Goal: Information Seeking & Learning: Learn about a topic

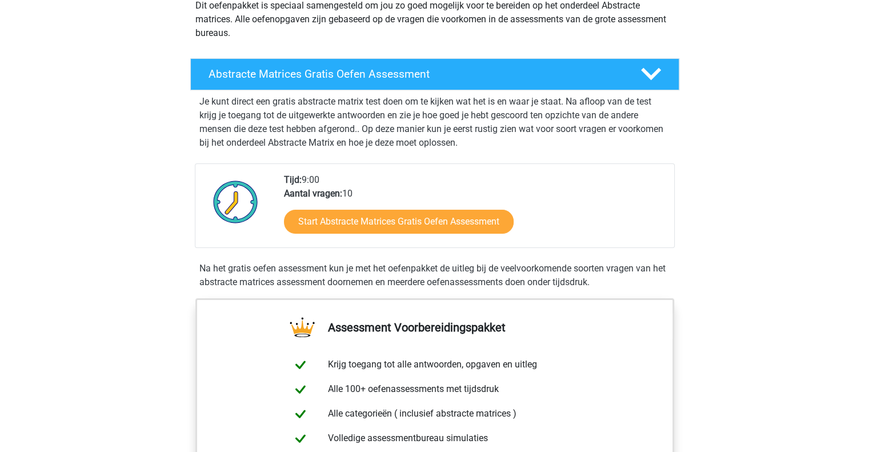
scroll to position [163, 0]
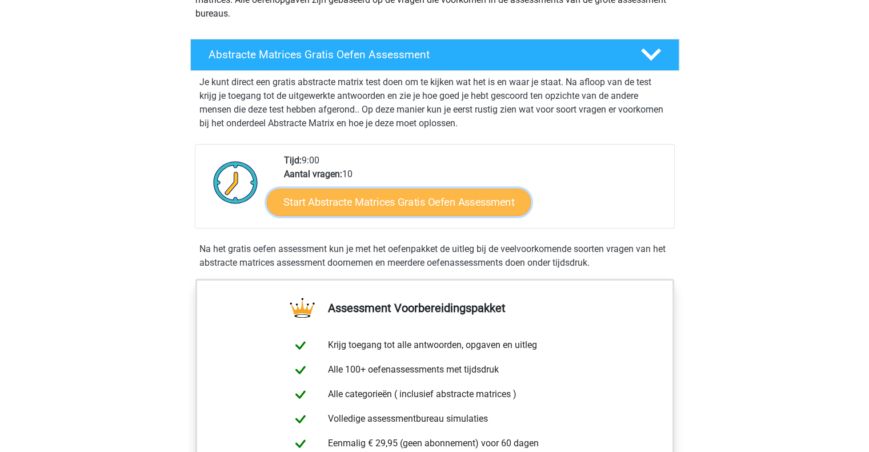
click at [364, 207] on link "Start Abstracte Matrices Gratis Oefen Assessment" at bounding box center [399, 201] width 264 height 27
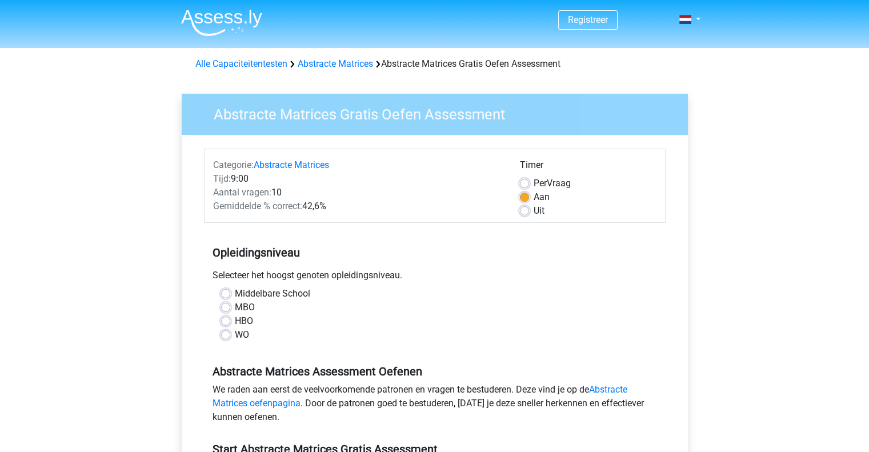
click at [235, 319] on label "HBO" at bounding box center [244, 321] width 18 height 14
click at [221, 319] on input "HBO" at bounding box center [225, 319] width 9 height 11
radio input "true"
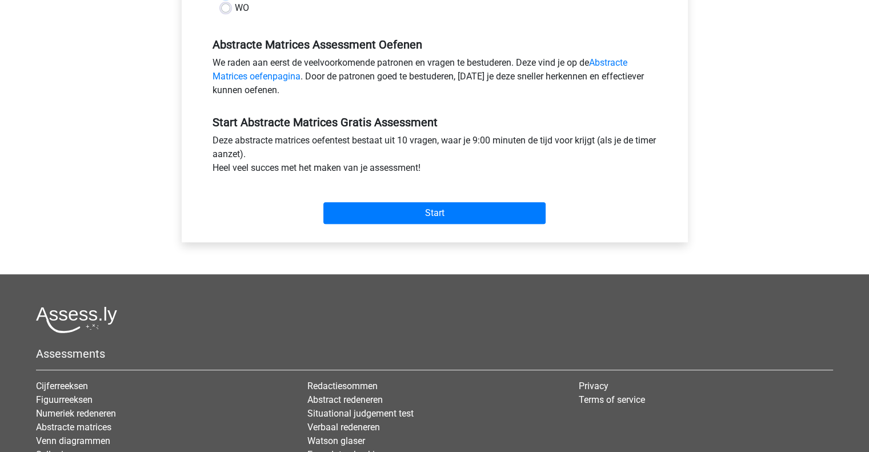
scroll to position [326, 0]
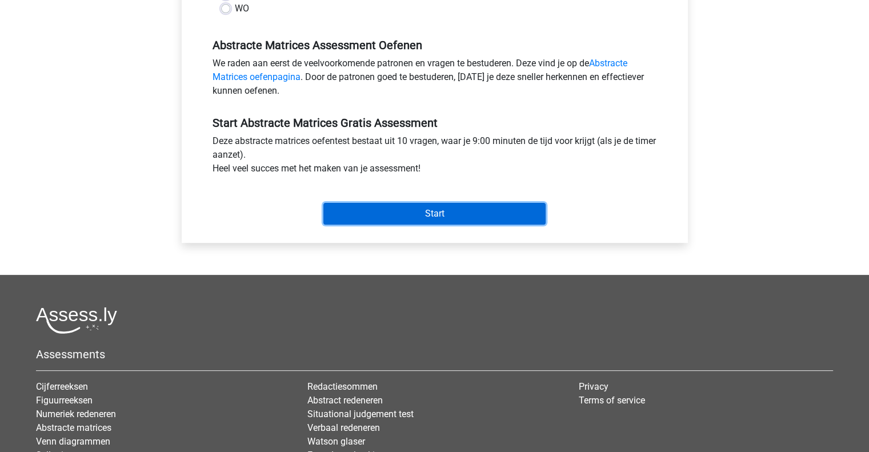
click at [418, 216] on input "Start" at bounding box center [434, 214] width 222 height 22
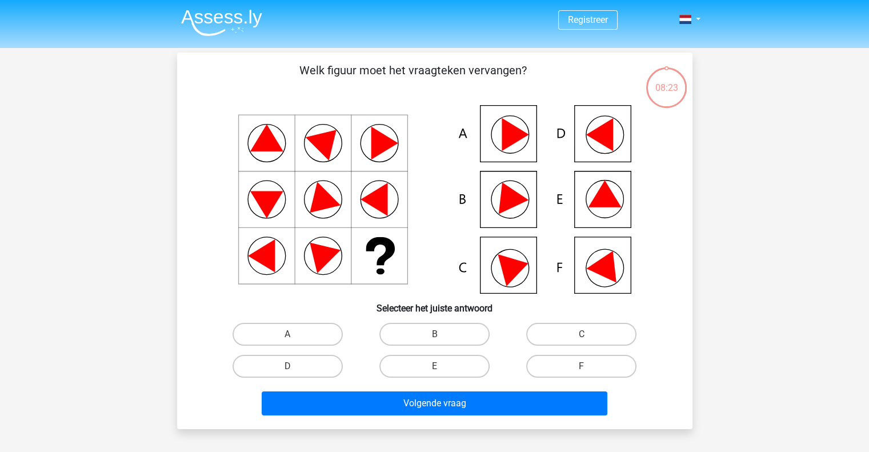
click at [592, 191] on icon at bounding box center [434, 199] width 460 height 188
click at [322, 330] on label "A" at bounding box center [287, 334] width 110 height 23
click at [295, 334] on input "A" at bounding box center [290, 337] width 7 height 7
radio input "true"
click at [603, 367] on label "F" at bounding box center [581, 366] width 110 height 23
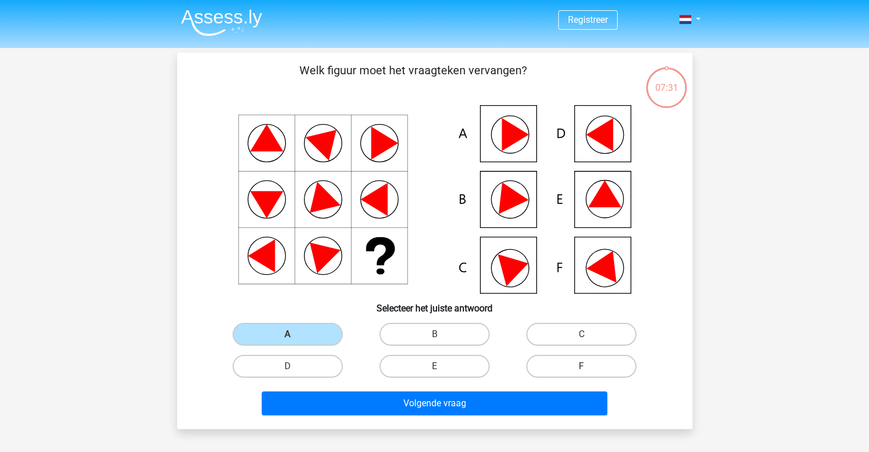
click at [589, 367] on input "F" at bounding box center [584, 369] width 7 height 7
radio input "true"
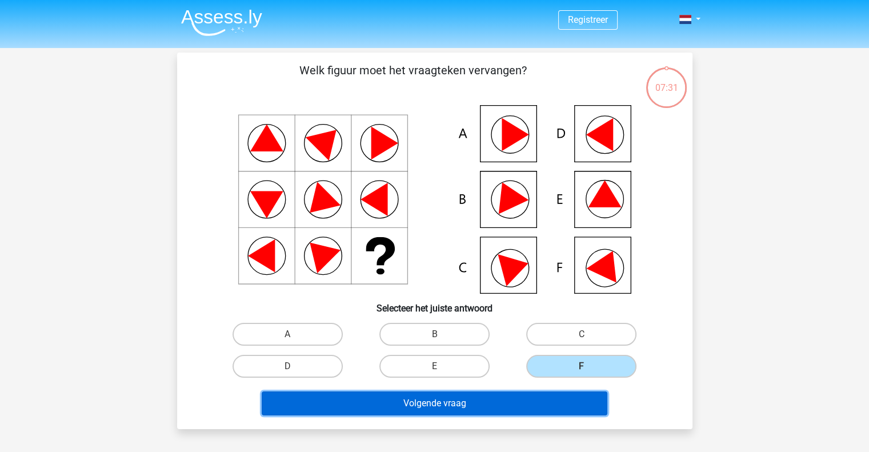
click at [514, 403] on button "Volgende vraag" at bounding box center [434, 403] width 345 height 24
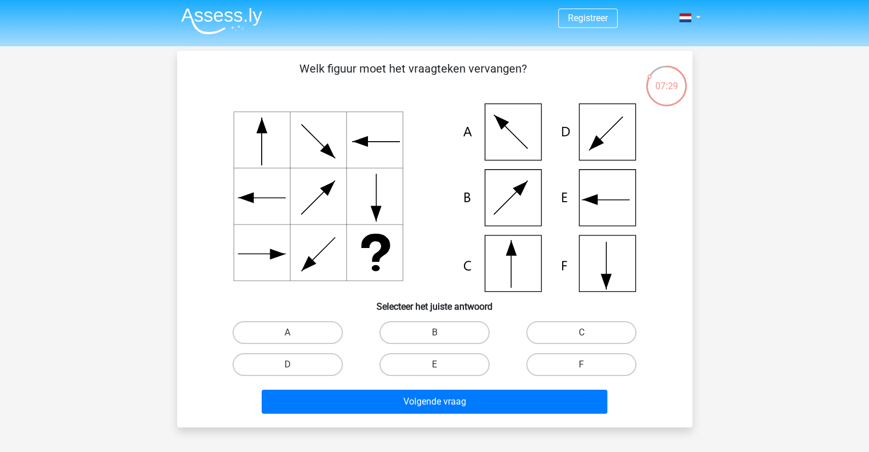
scroll to position [1, 0]
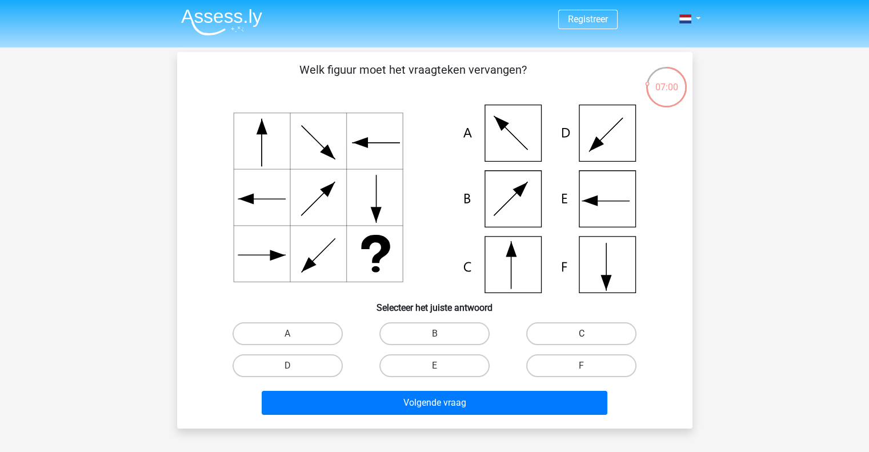
click at [545, 328] on label "C" at bounding box center [581, 333] width 110 height 23
click at [581, 334] on input "C" at bounding box center [584, 337] width 7 height 7
radio input "true"
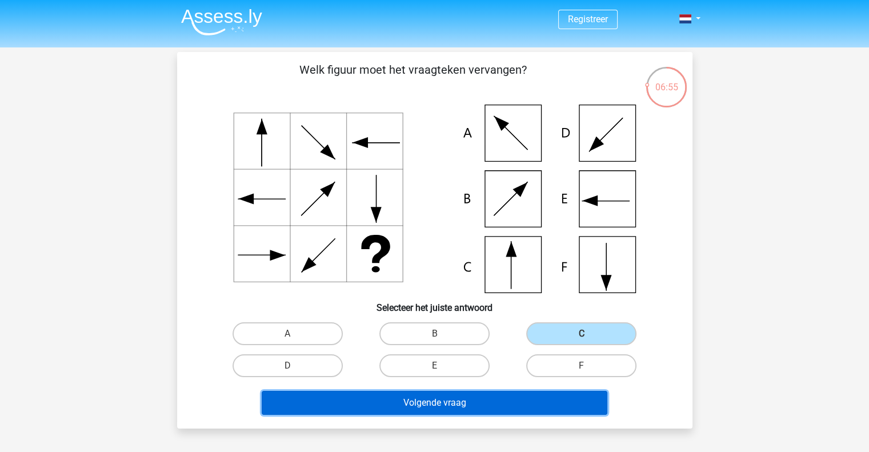
click at [442, 406] on button "Volgende vraag" at bounding box center [434, 403] width 345 height 24
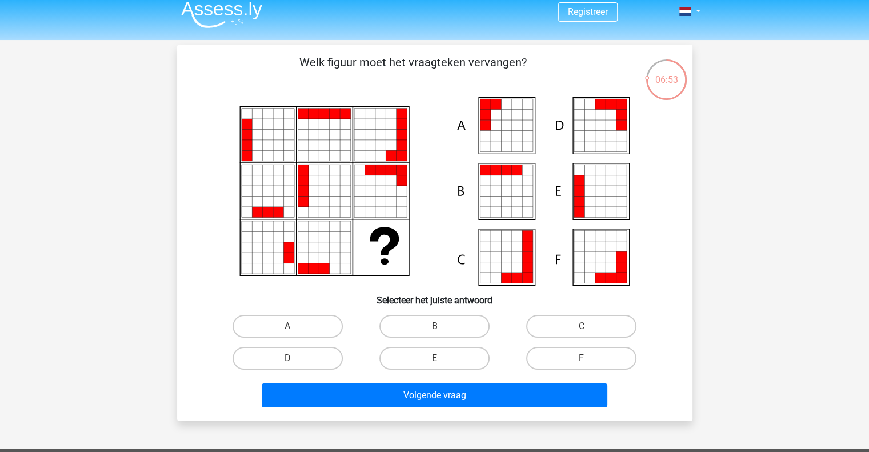
scroll to position [0, 0]
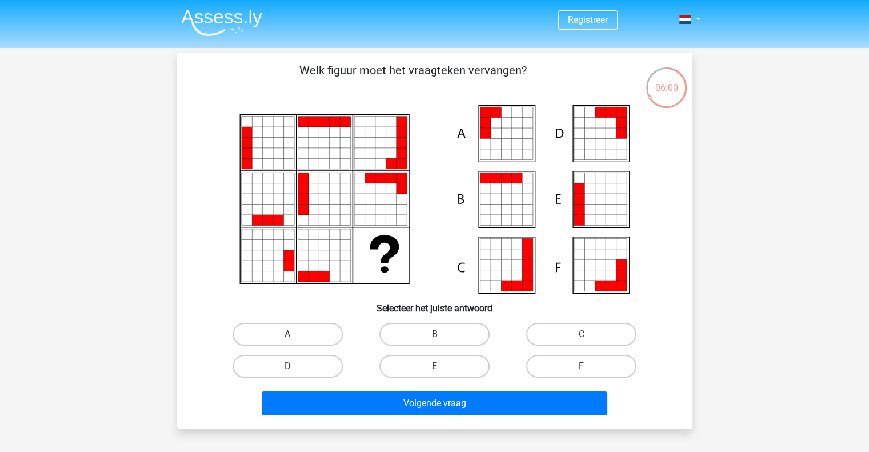
click at [282, 331] on label "A" at bounding box center [287, 334] width 110 height 23
click at [287, 334] on input "A" at bounding box center [290, 337] width 7 height 7
radio input "true"
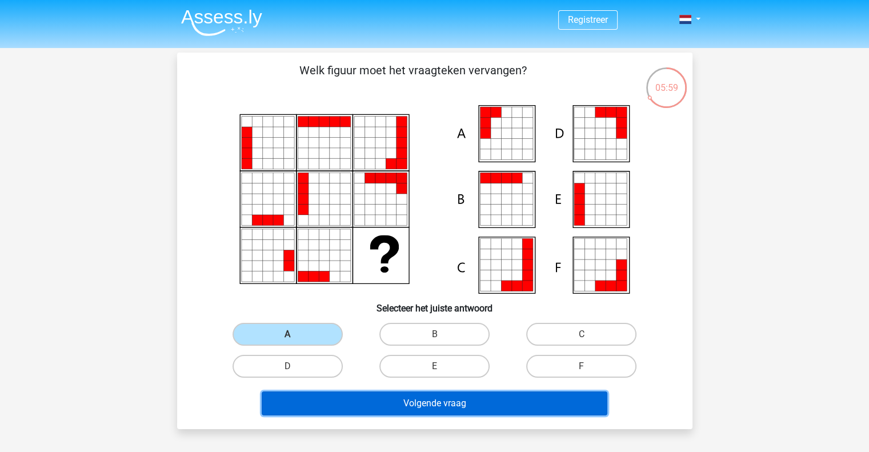
click at [382, 408] on button "Volgende vraag" at bounding box center [434, 403] width 345 height 24
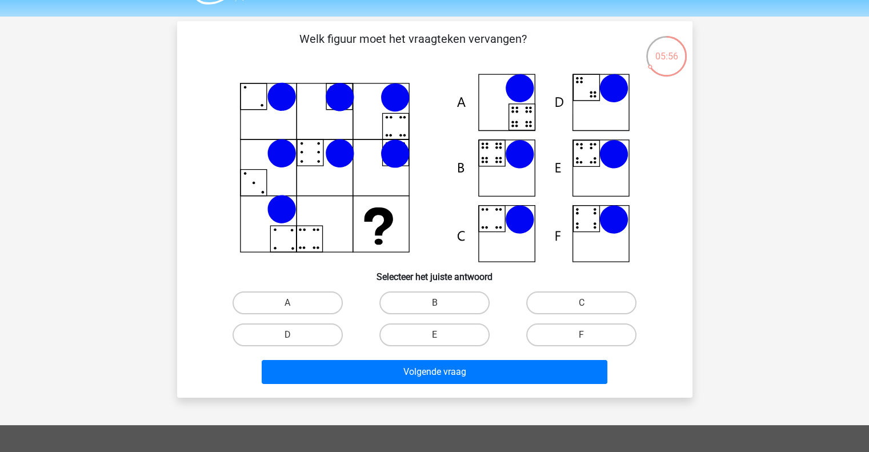
scroll to position [31, 0]
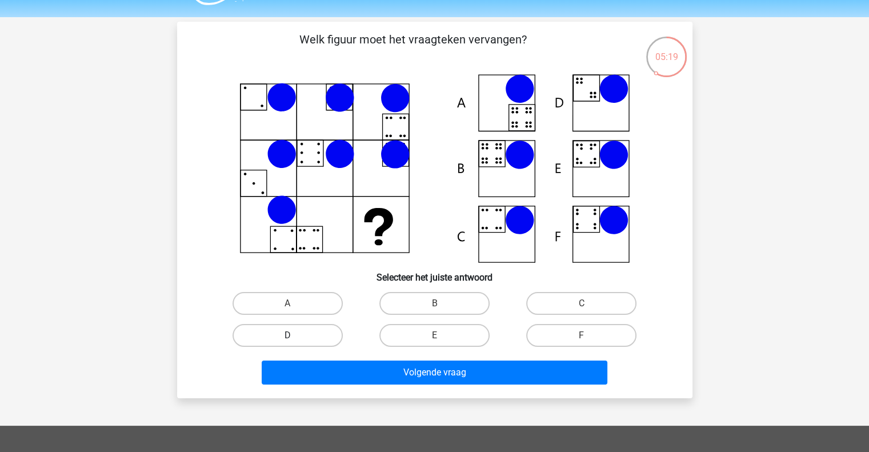
click at [318, 328] on label "D" at bounding box center [287, 335] width 110 height 23
click at [295, 335] on input "D" at bounding box center [290, 338] width 7 height 7
radio input "true"
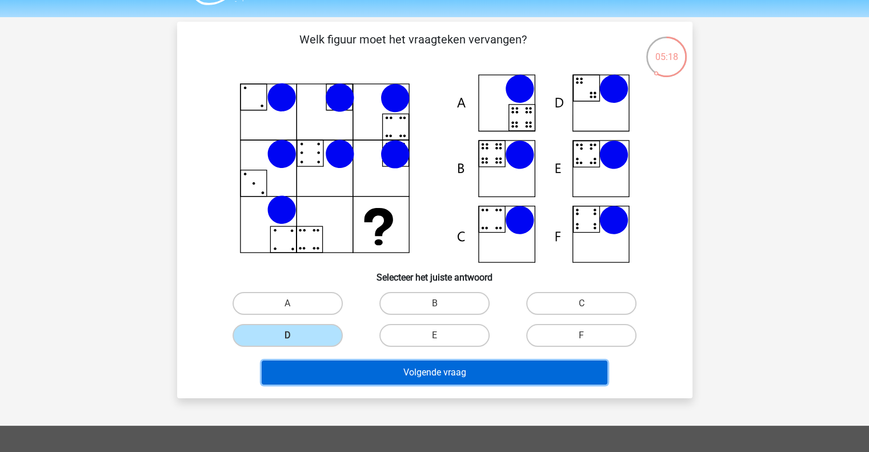
click at [329, 368] on button "Volgende vraag" at bounding box center [434, 372] width 345 height 24
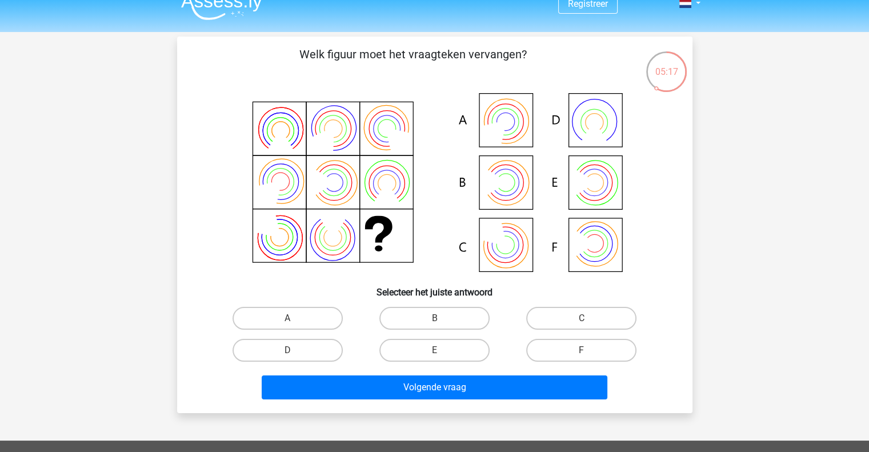
scroll to position [15, 0]
click at [295, 310] on label "A" at bounding box center [287, 318] width 110 height 23
click at [295, 319] on input "A" at bounding box center [290, 322] width 7 height 7
radio input "true"
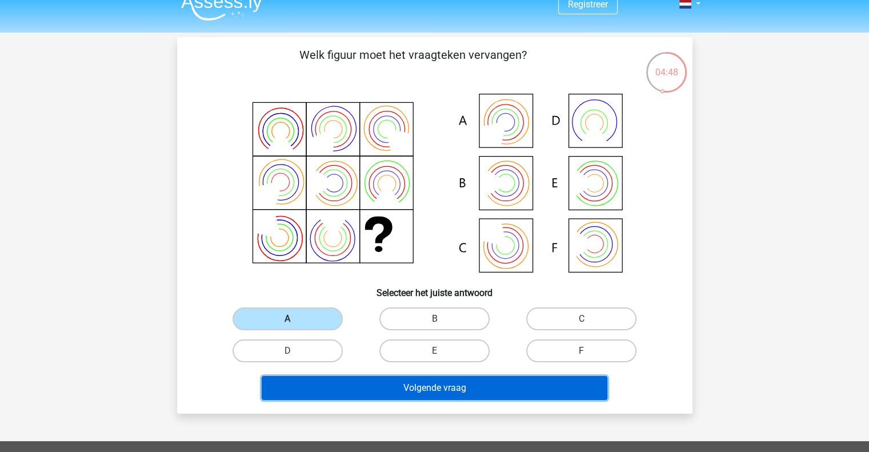
click at [315, 385] on button "Volgende vraag" at bounding box center [434, 388] width 345 height 24
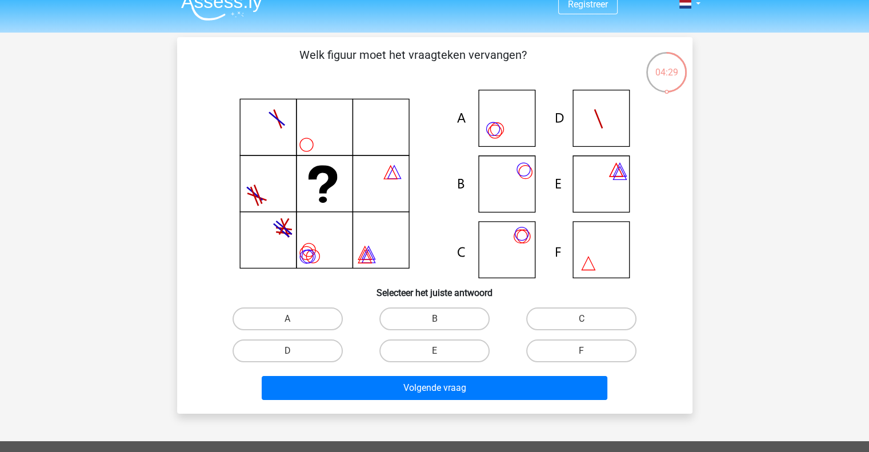
scroll to position [15, 0]
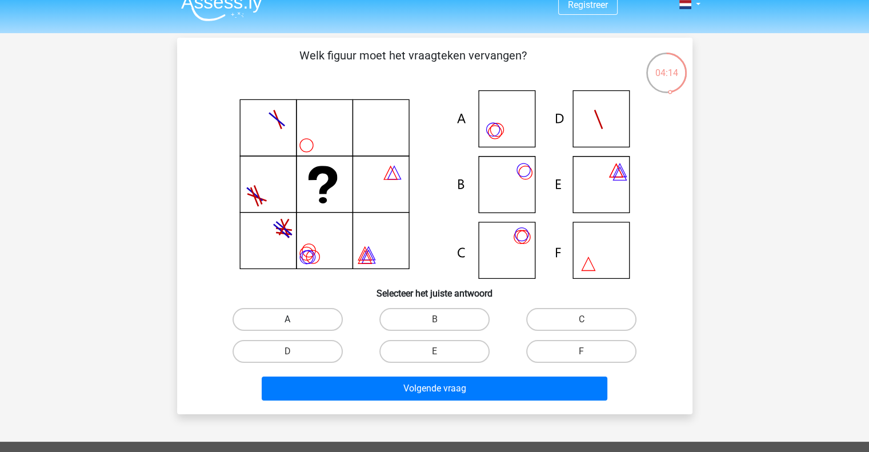
click at [283, 312] on label "A" at bounding box center [287, 319] width 110 height 23
click at [287, 319] on input "A" at bounding box center [290, 322] width 7 height 7
radio input "true"
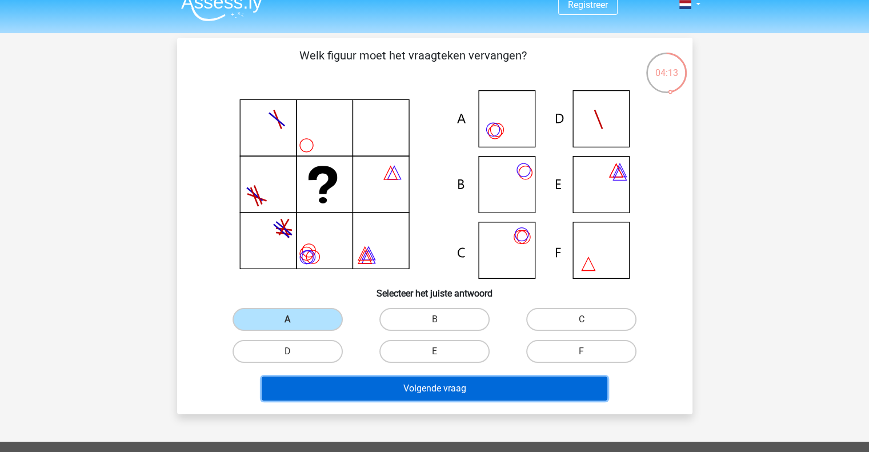
click at [370, 391] on button "Volgende vraag" at bounding box center [434, 388] width 345 height 24
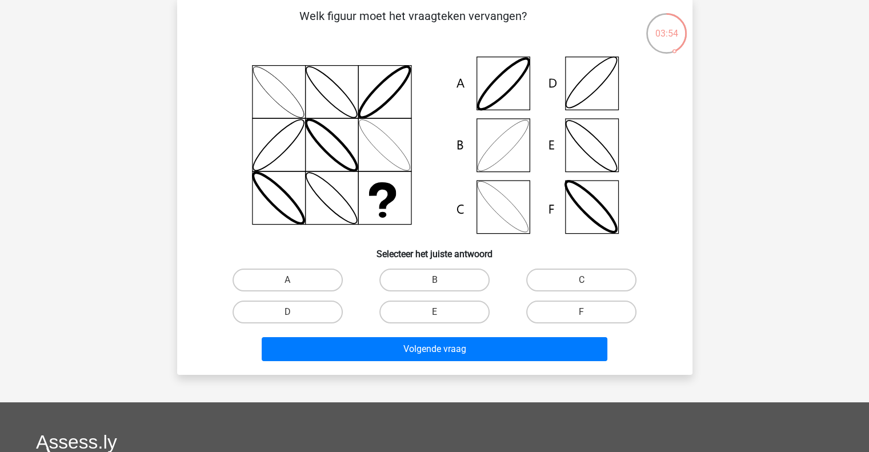
scroll to position [44, 0]
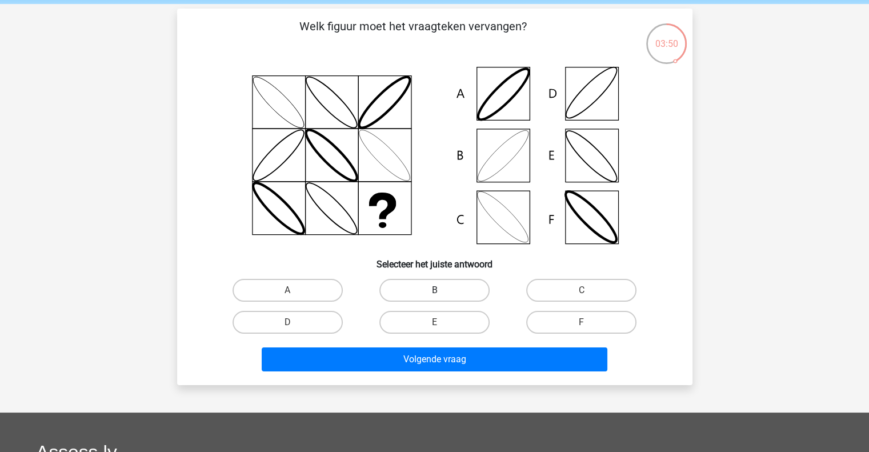
click at [432, 285] on label "B" at bounding box center [434, 290] width 110 height 23
click at [434, 290] on input "B" at bounding box center [437, 293] width 7 height 7
radio input "true"
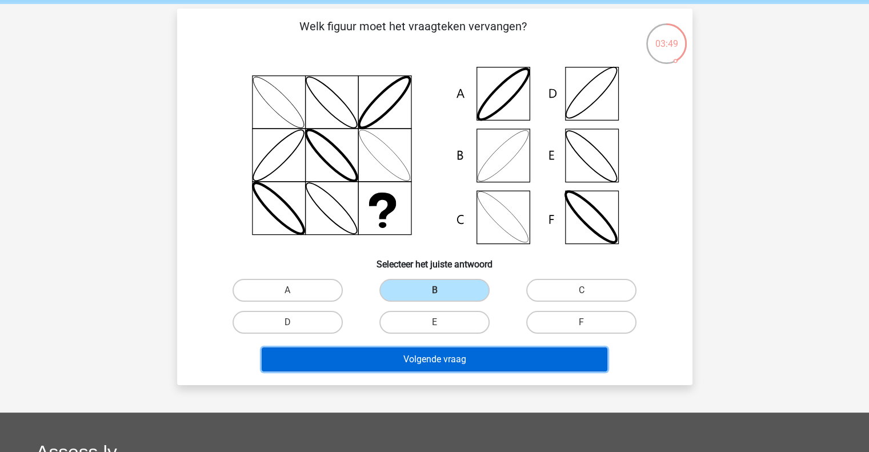
click at [435, 362] on button "Volgende vraag" at bounding box center [434, 359] width 345 height 24
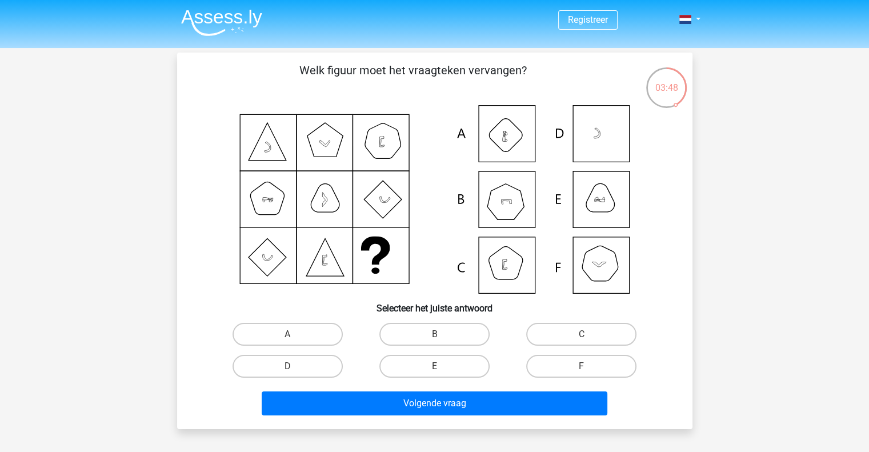
scroll to position [22, 0]
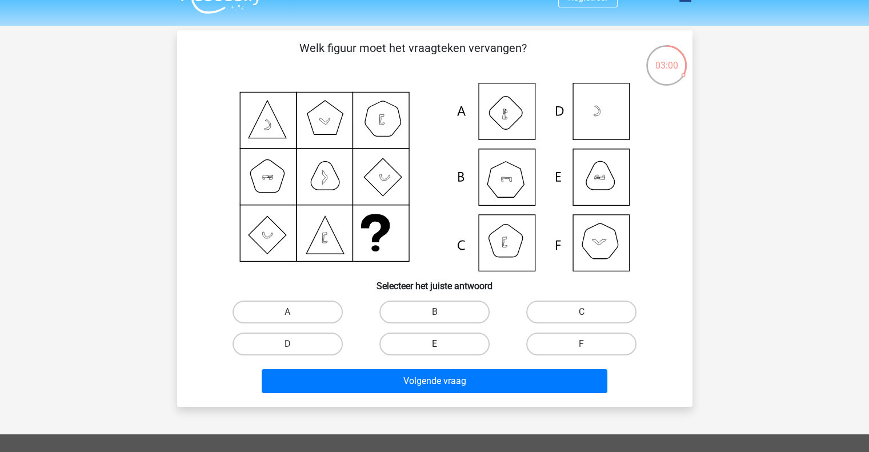
click at [460, 342] on label "E" at bounding box center [434, 343] width 110 height 23
click at [441, 344] on input "E" at bounding box center [437, 347] width 7 height 7
radio input "true"
click at [455, 366] on div "Volgende vraag" at bounding box center [434, 379] width 479 height 38
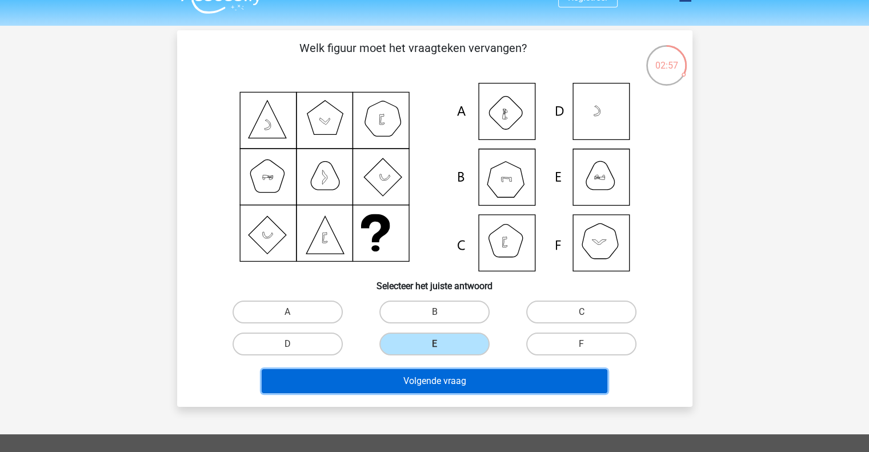
click at [445, 378] on button "Volgende vraag" at bounding box center [434, 381] width 345 height 24
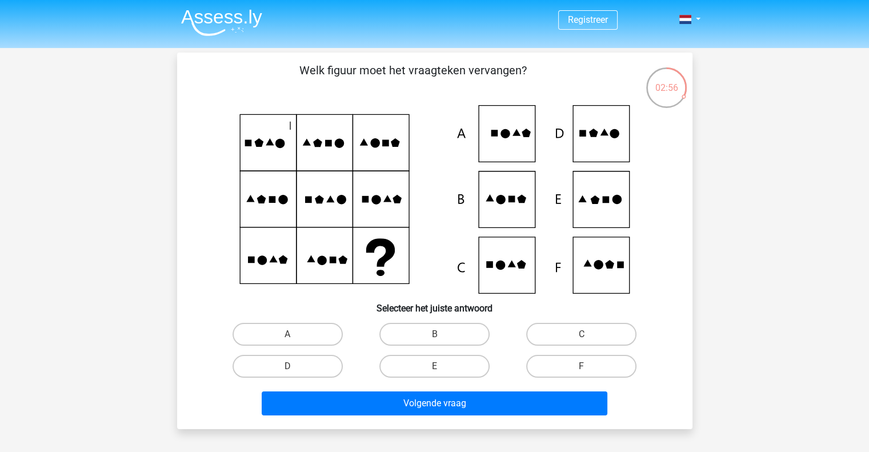
scroll to position [0, 0]
click at [436, 364] on label "E" at bounding box center [434, 366] width 110 height 23
click at [436, 366] on input "E" at bounding box center [437, 369] width 7 height 7
radio input "true"
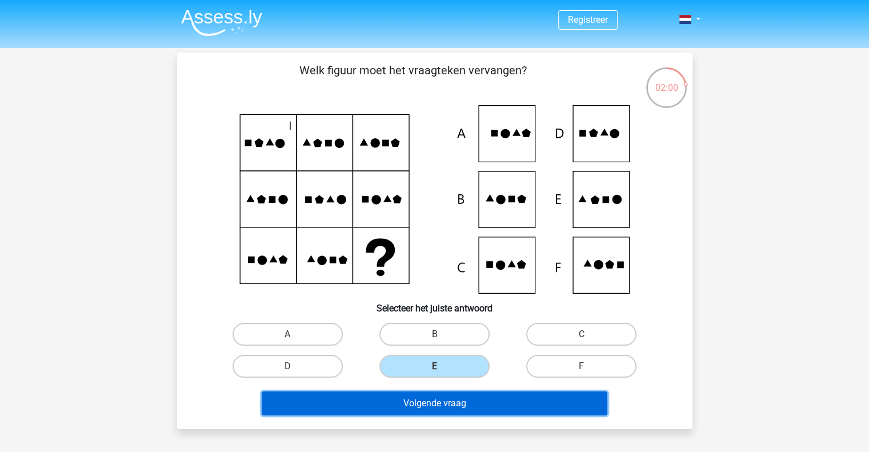
click at [407, 405] on button "Volgende vraag" at bounding box center [434, 403] width 345 height 24
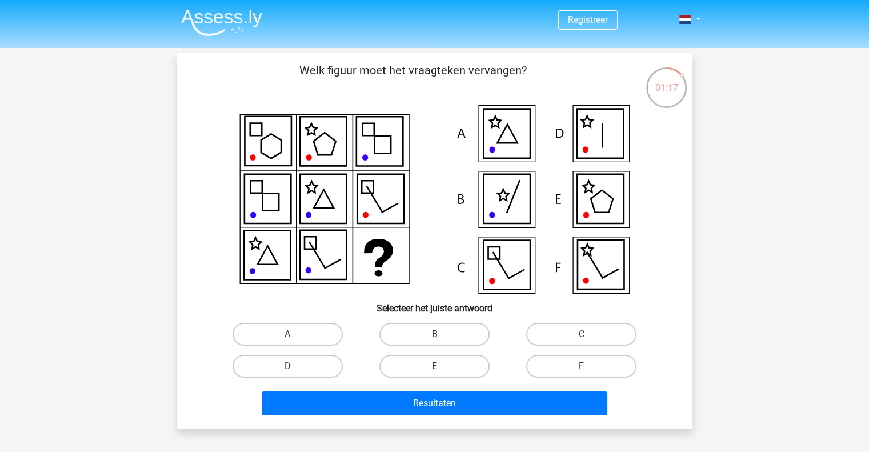
click at [465, 363] on label "E" at bounding box center [434, 366] width 110 height 23
click at [441, 366] on input "E" at bounding box center [437, 369] width 7 height 7
radio input "true"
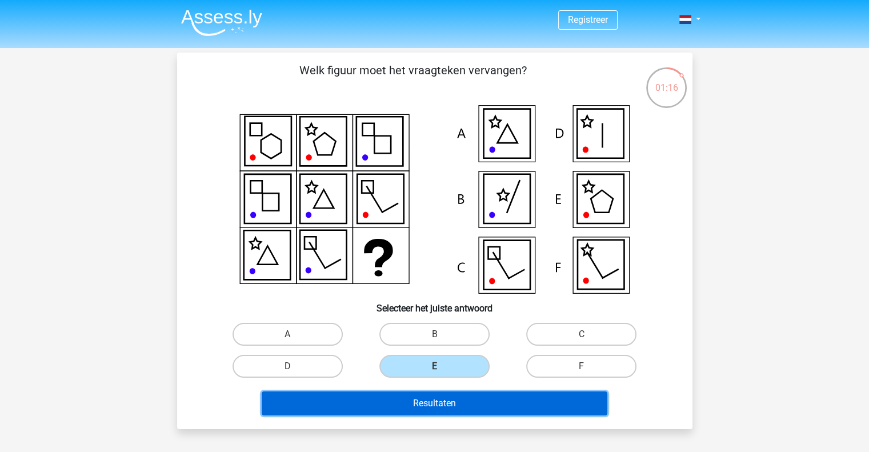
click at [466, 397] on button "Resultaten" at bounding box center [434, 403] width 345 height 24
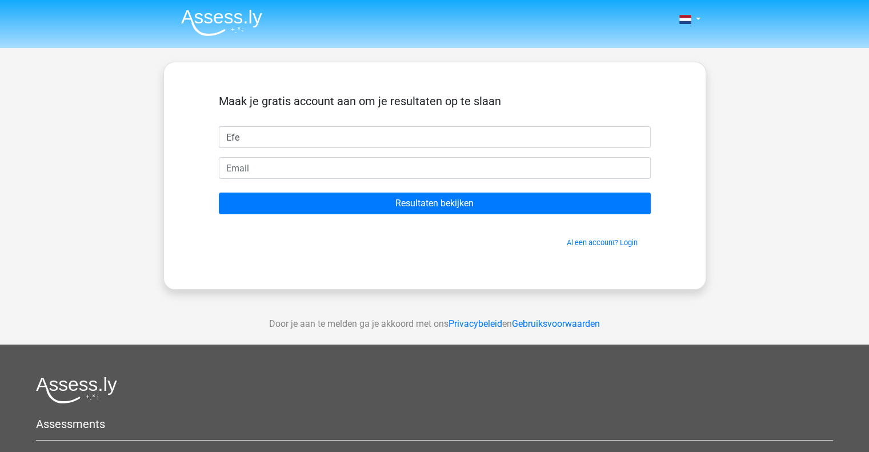
type input "Efe"
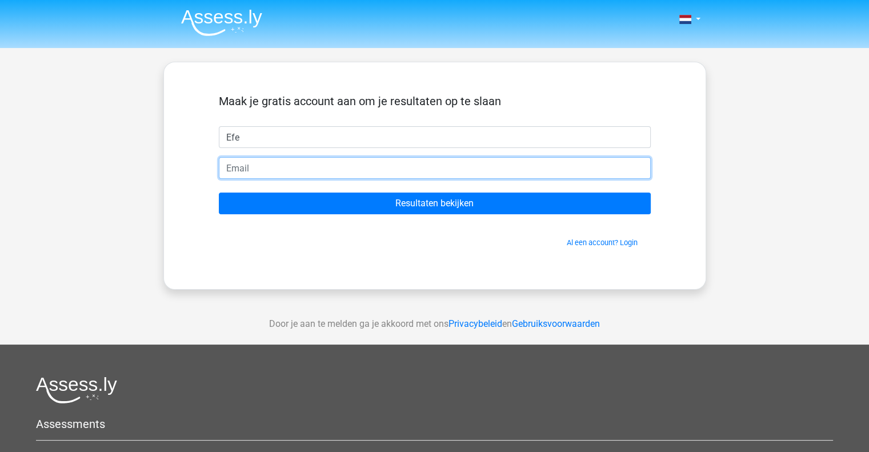
click at [289, 175] on input "email" at bounding box center [435, 168] width 432 height 22
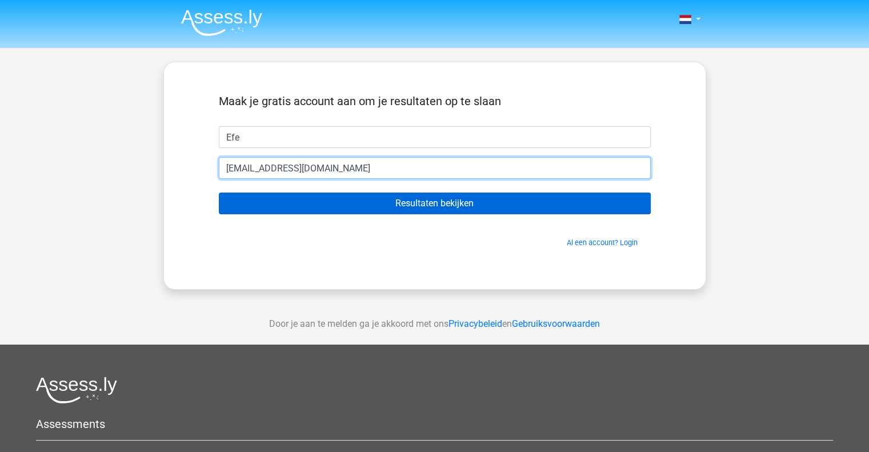
type input "pokejongen1@gmail.com"
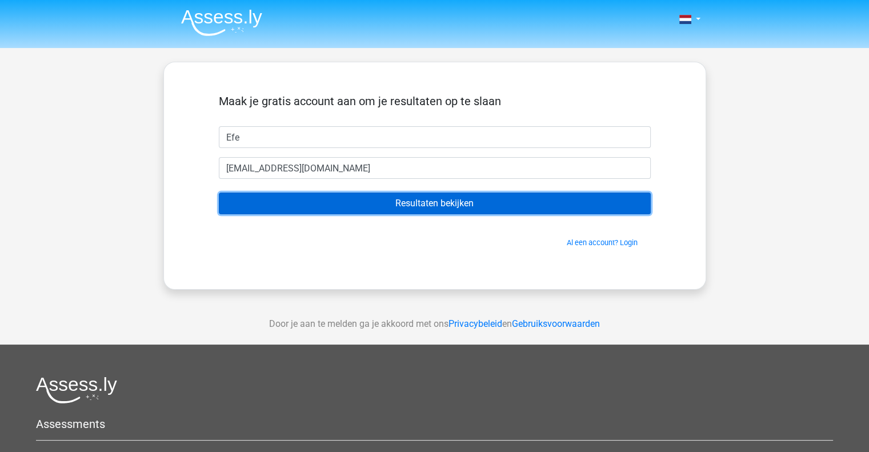
click at [361, 212] on input "Resultaten bekijken" at bounding box center [435, 203] width 432 height 22
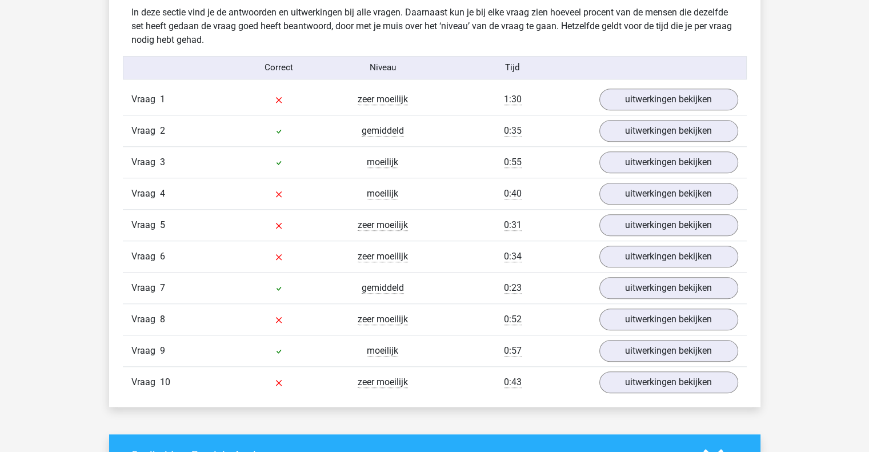
scroll to position [904, 0]
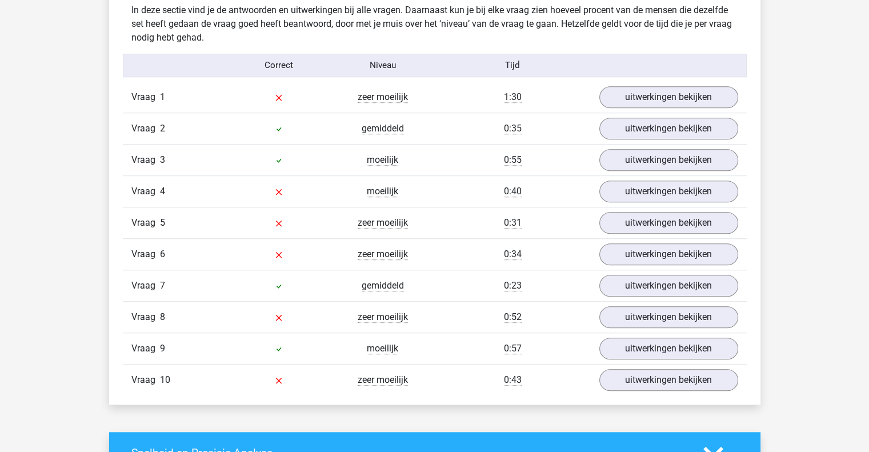
click at [831, 138] on div "Kies premium Efe pokejongen1@gmail.com" at bounding box center [434, 342] width 869 height 2493
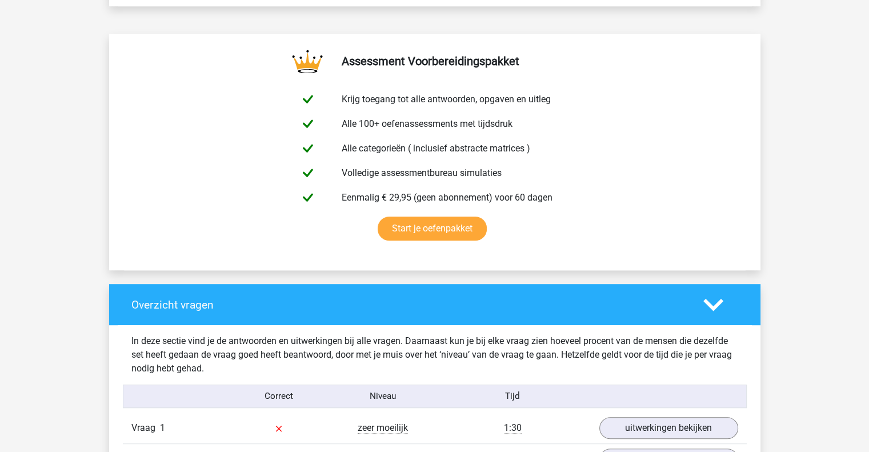
scroll to position [800, 0]
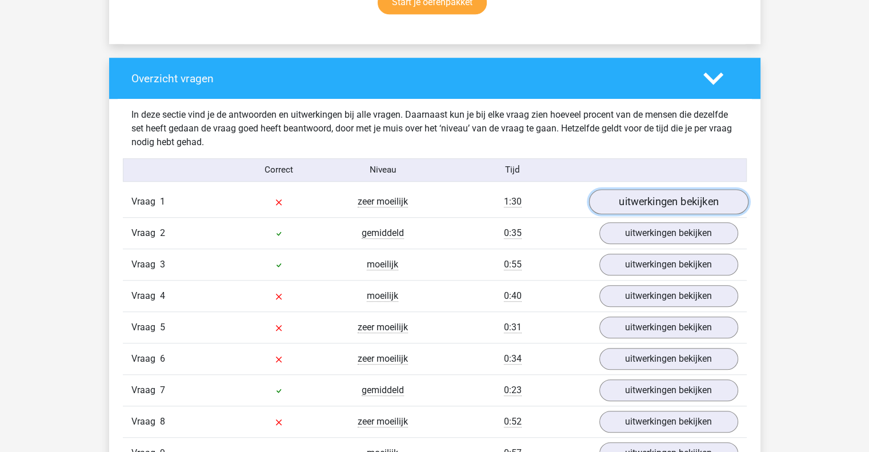
click at [651, 204] on link "uitwerkingen bekijken" at bounding box center [667, 201] width 159 height 25
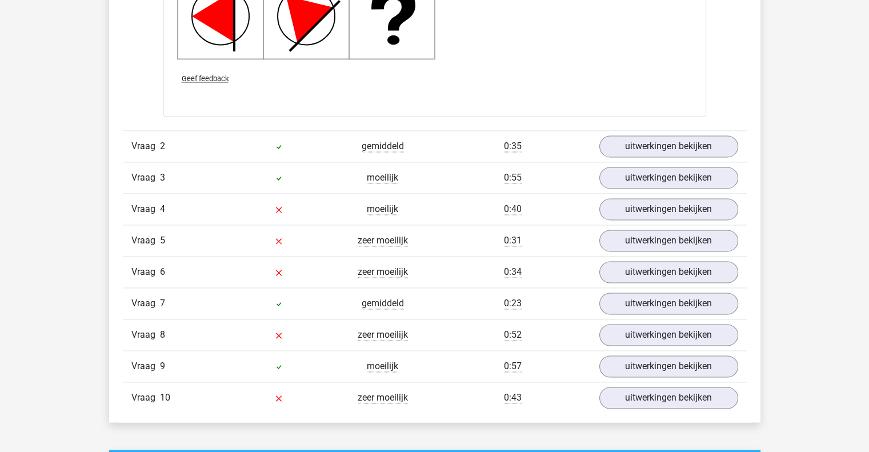
scroll to position [1649, 0]
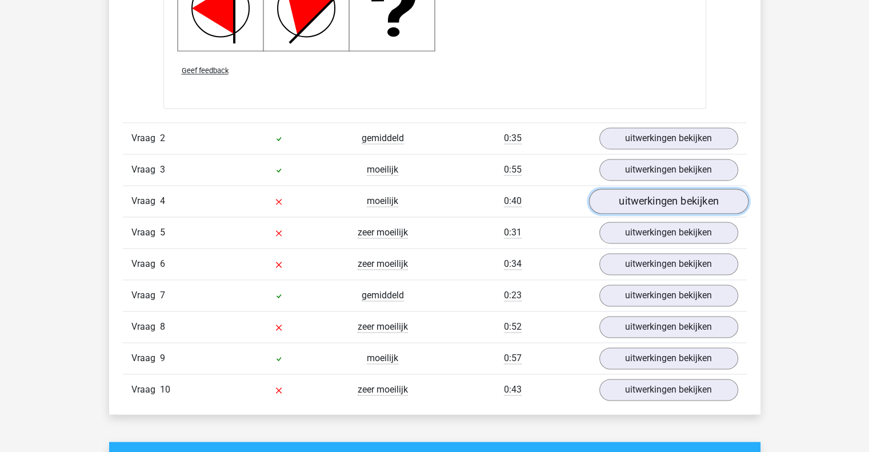
click at [649, 197] on link "uitwerkingen bekijken" at bounding box center [667, 201] width 159 height 25
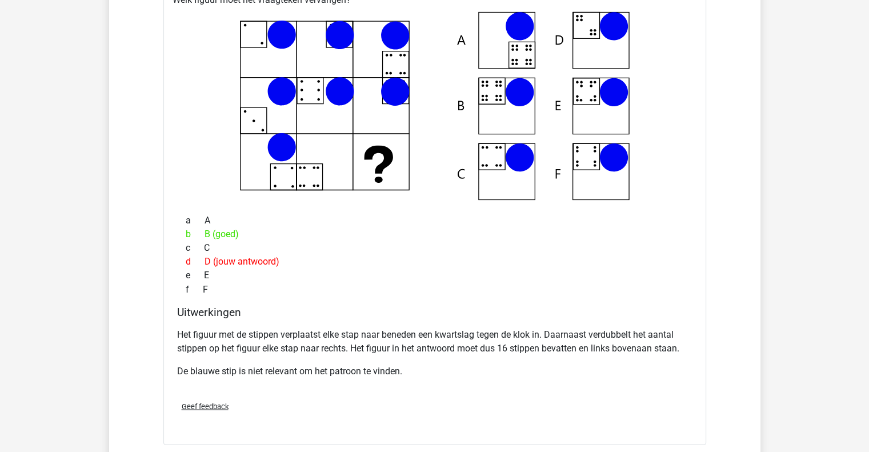
scroll to position [1891, 0]
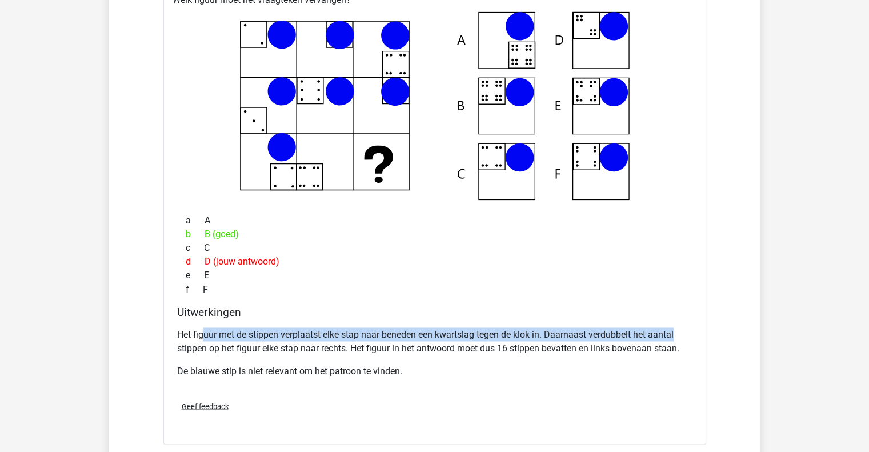
drag, startPoint x: 203, startPoint y: 332, endPoint x: 697, endPoint y: 322, distance: 494.1
click at [697, 322] on div "Welk figuur moet het vraagteken vervangen? a" at bounding box center [434, 216] width 543 height 456
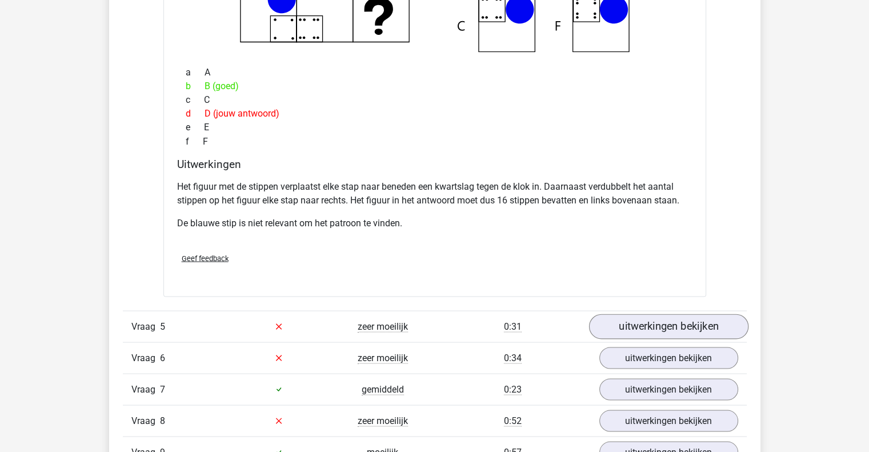
scroll to position [2074, 0]
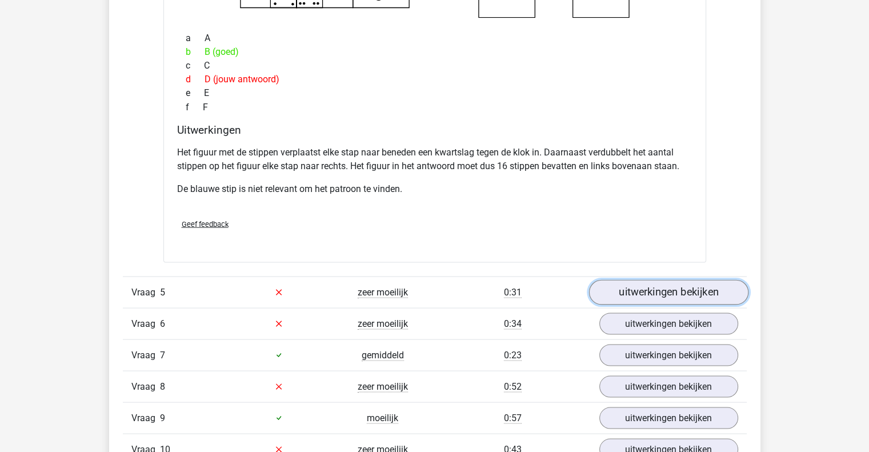
click at [632, 294] on link "uitwerkingen bekijken" at bounding box center [667, 291] width 159 height 25
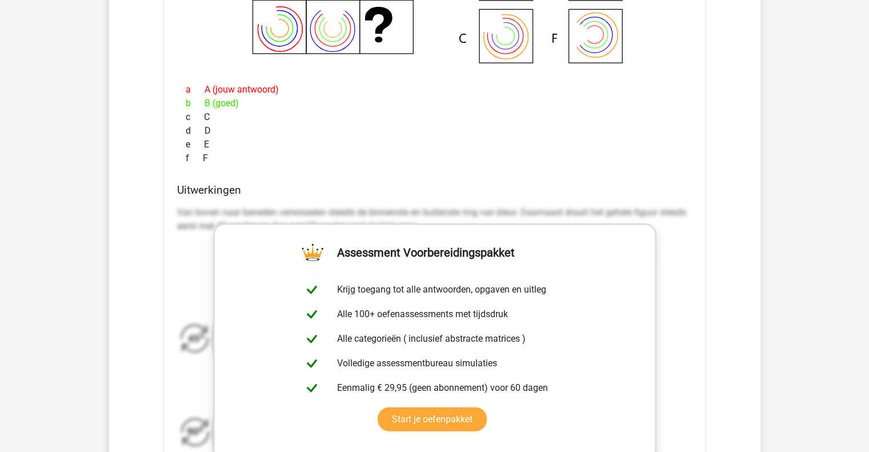
scroll to position [2625, 0]
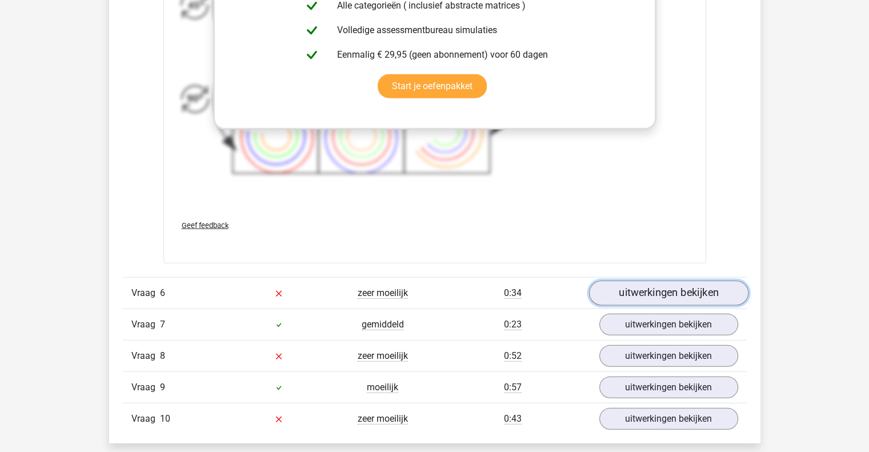
click at [670, 290] on link "uitwerkingen bekijken" at bounding box center [667, 292] width 159 height 25
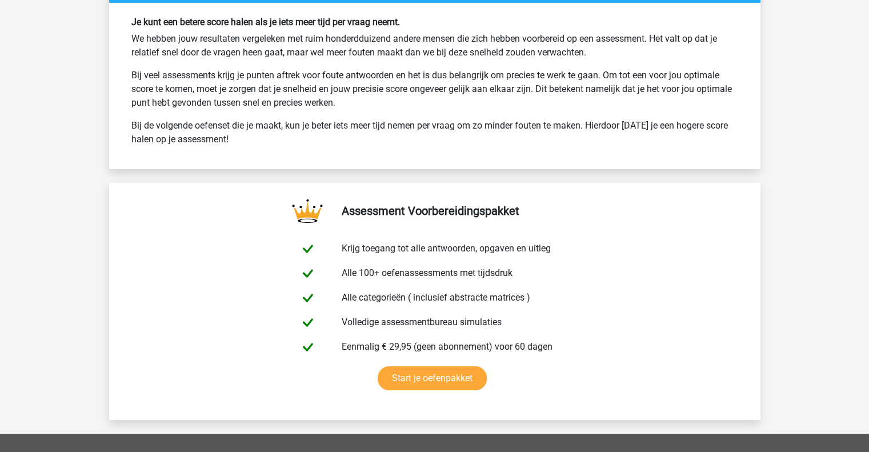
scroll to position [4515, 0]
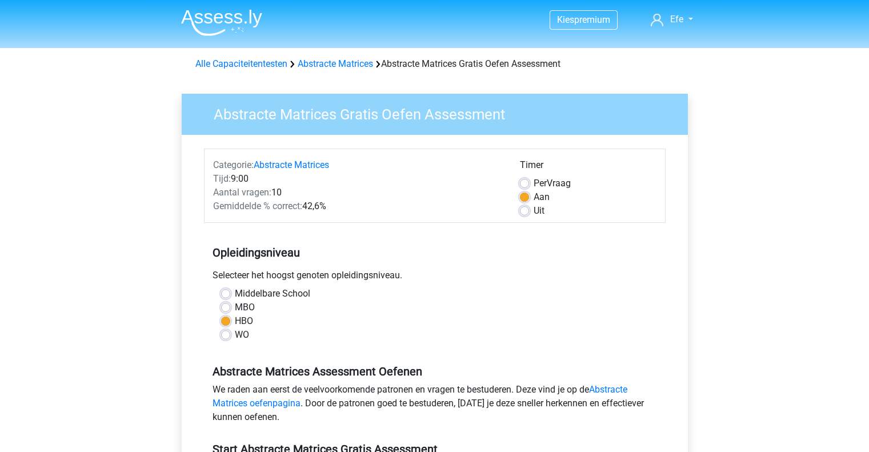
scroll to position [326, 0]
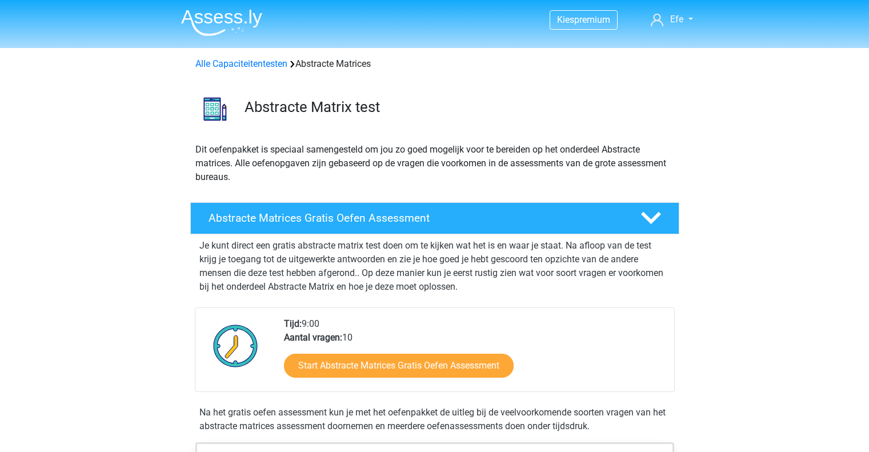
scroll to position [163, 0]
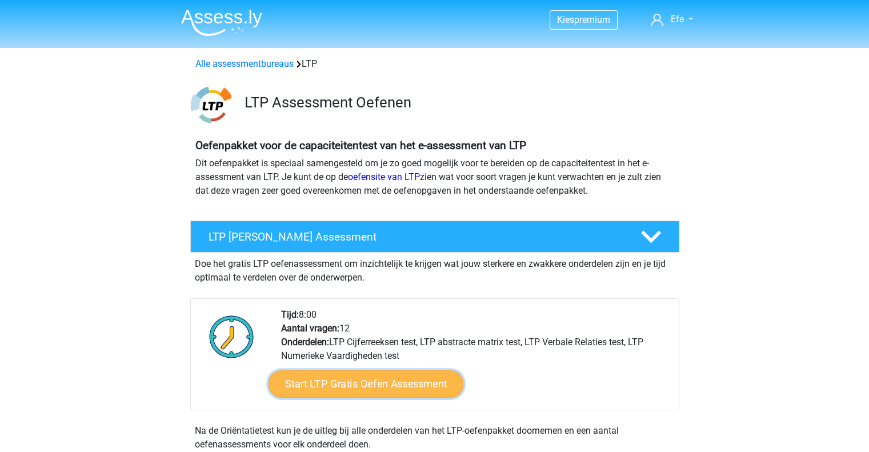
click at [337, 385] on link "Start LTP Gratis Oefen Assessment" at bounding box center [365, 383] width 195 height 27
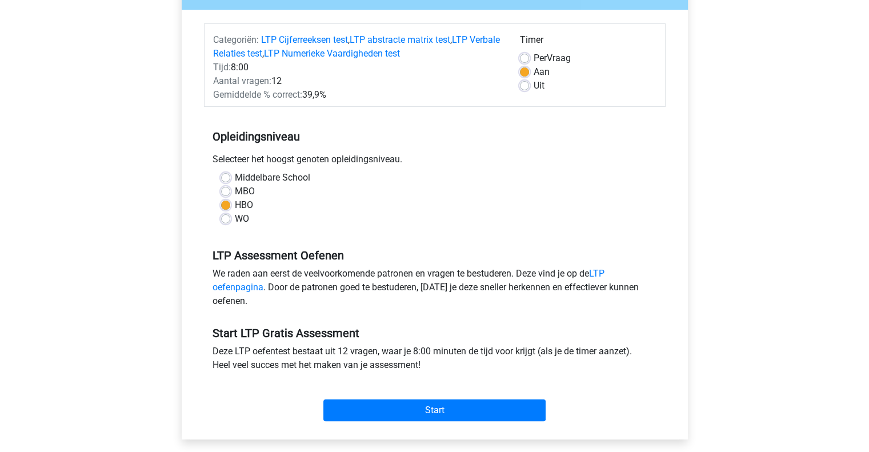
scroll to position [169, 0]
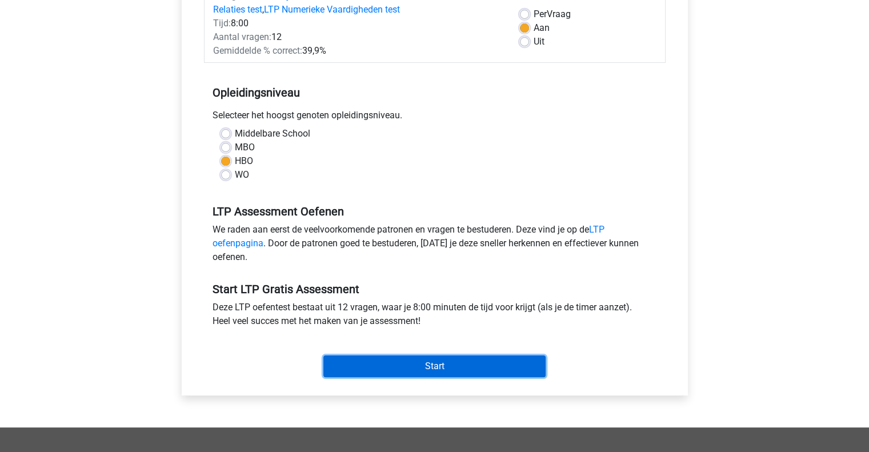
click at [361, 367] on input "Start" at bounding box center [434, 366] width 222 height 22
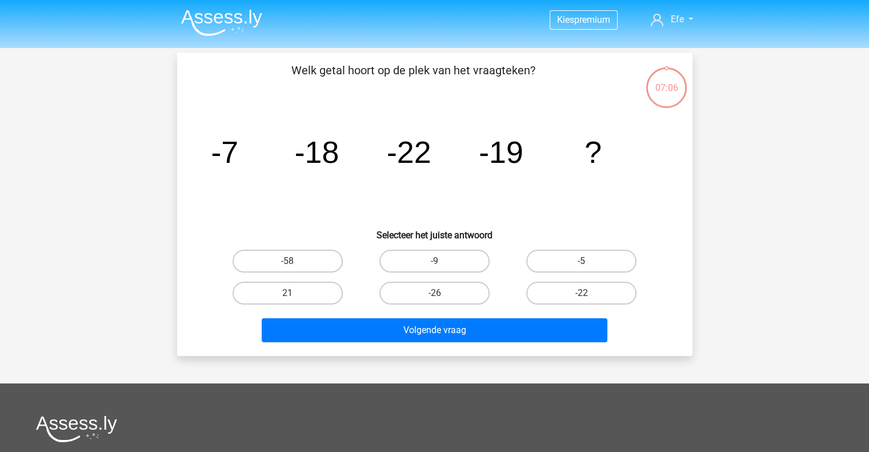
click at [560, 305] on div "-22" at bounding box center [581, 293] width 147 height 32
click at [560, 302] on label "-22" at bounding box center [581, 293] width 110 height 23
click at [581, 300] on input "-22" at bounding box center [584, 296] width 7 height 7
radio input "true"
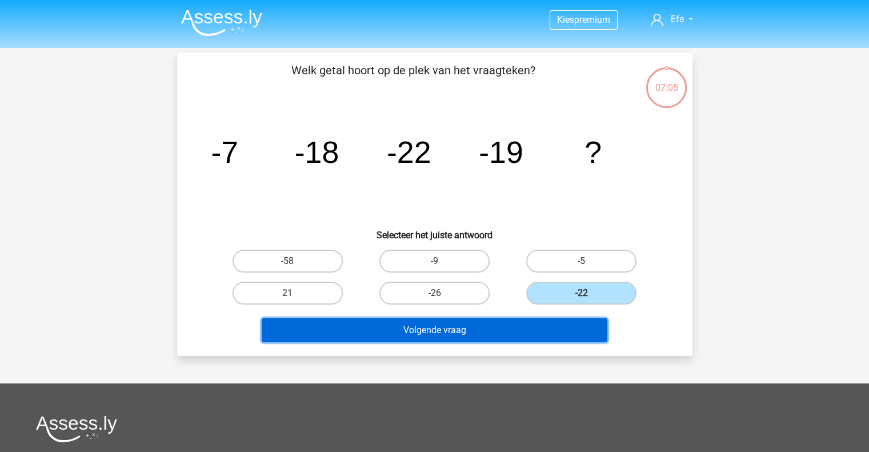
click at [509, 337] on button "Volgende vraag" at bounding box center [434, 330] width 345 height 24
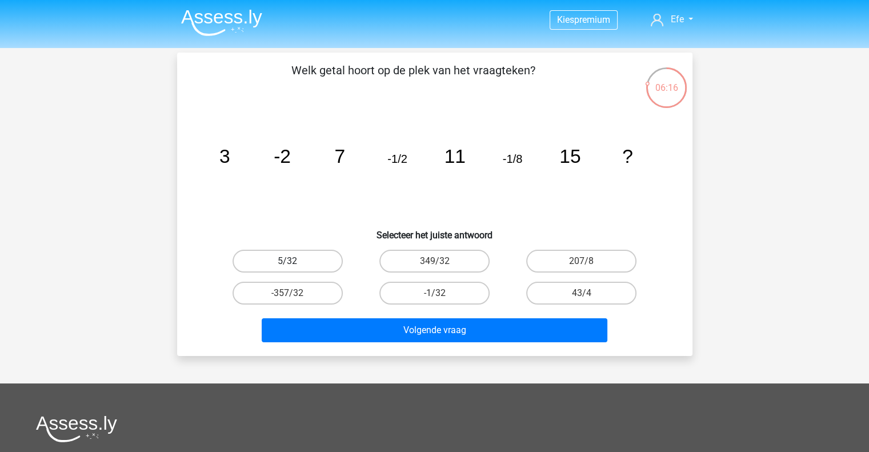
click at [328, 260] on label "5/32" at bounding box center [287, 261] width 110 height 23
click at [295, 261] on input "5/32" at bounding box center [290, 264] width 7 height 7
radio input "true"
click at [436, 290] on label "-1/32" at bounding box center [434, 293] width 110 height 23
click at [436, 293] on input "-1/32" at bounding box center [437, 296] width 7 height 7
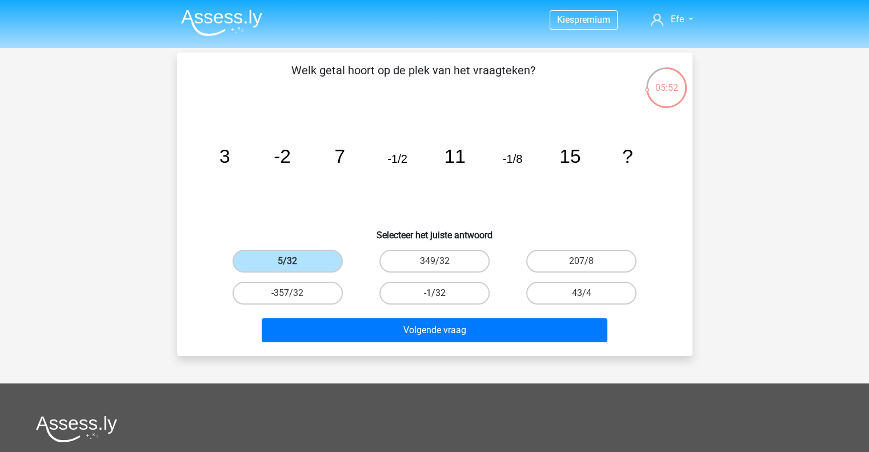
radio input "true"
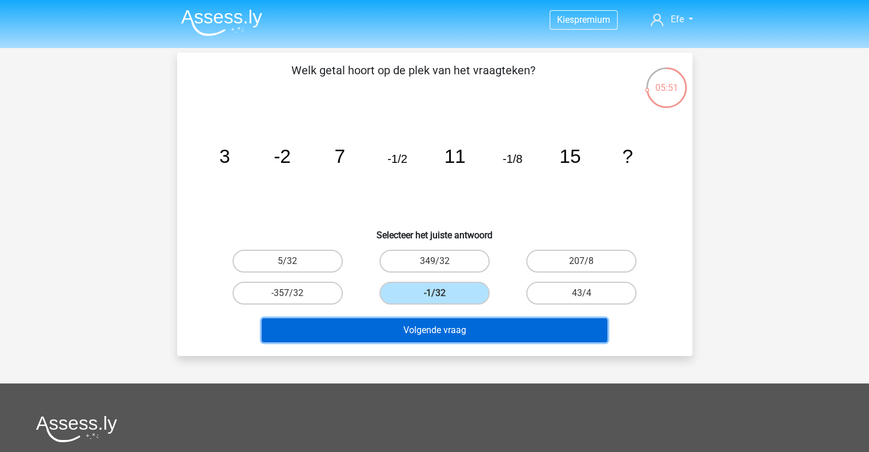
click at [412, 336] on button "Volgende vraag" at bounding box center [434, 330] width 345 height 24
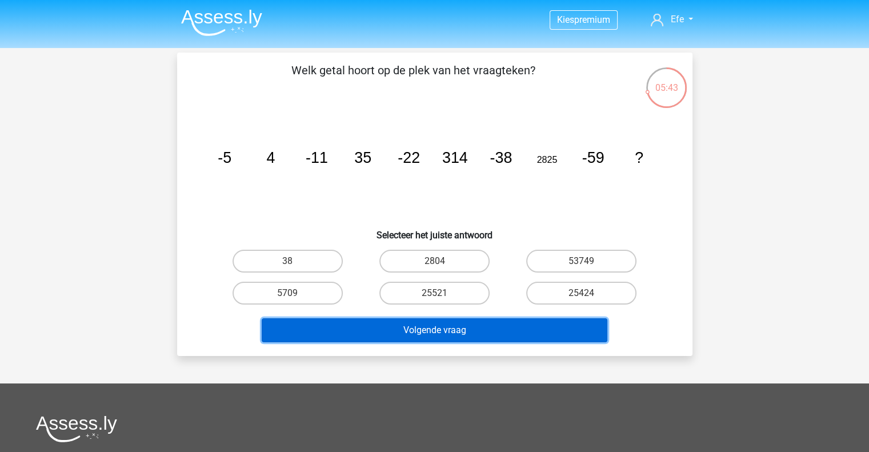
click at [514, 325] on button "Volgende vraag" at bounding box center [434, 330] width 345 height 24
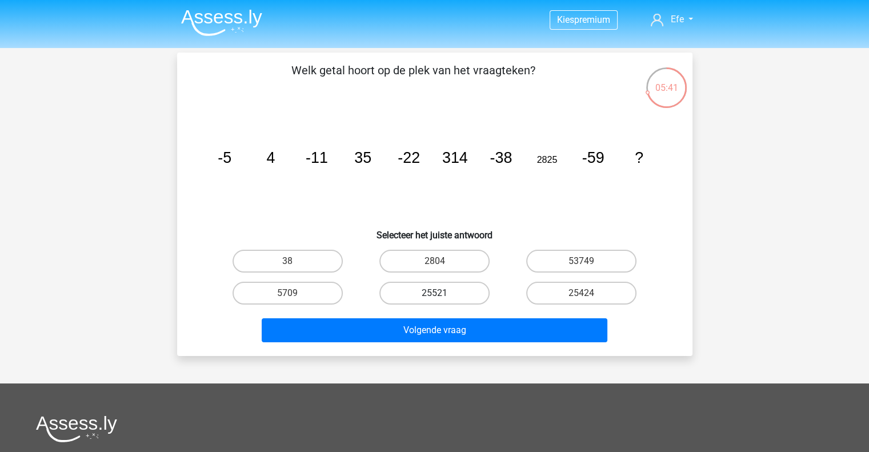
click at [418, 295] on label "25521" at bounding box center [434, 293] width 110 height 23
click at [434, 295] on input "25521" at bounding box center [437, 296] width 7 height 7
radio input "true"
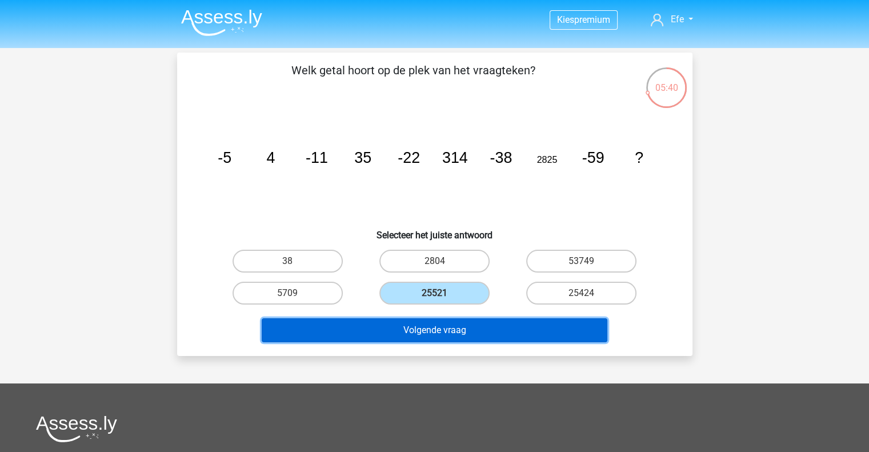
click at [421, 319] on button "Volgende vraag" at bounding box center [434, 330] width 345 height 24
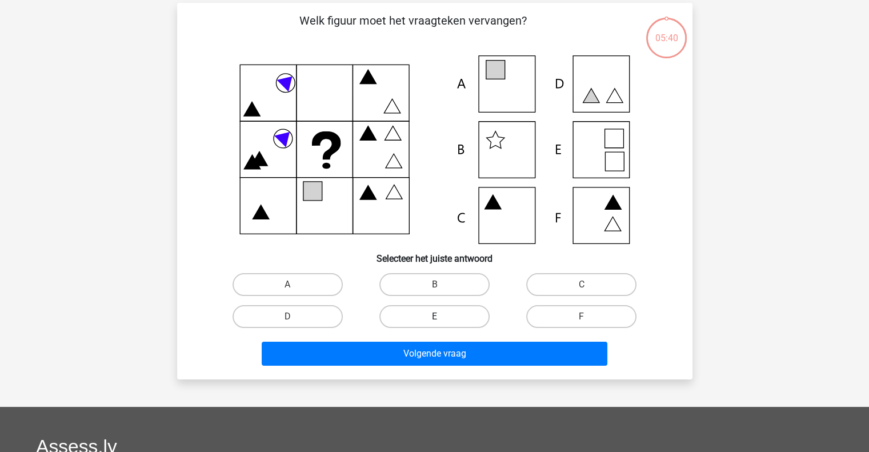
scroll to position [53, 0]
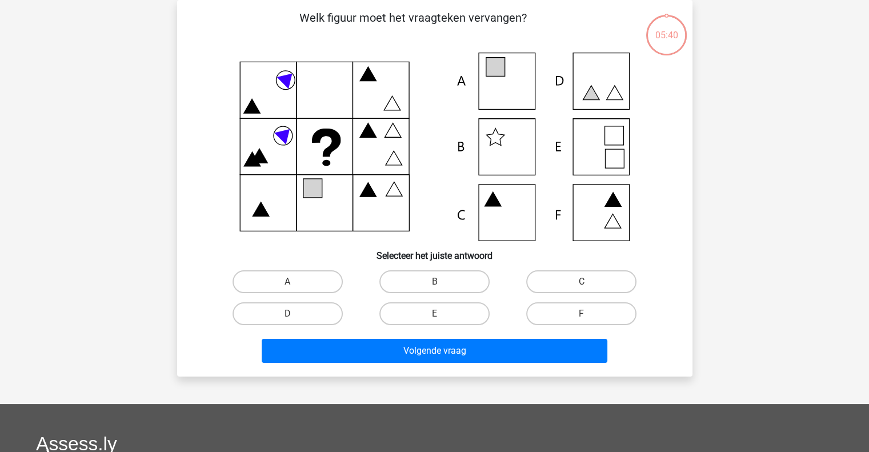
click at [433, 296] on div "B" at bounding box center [434, 282] width 147 height 32
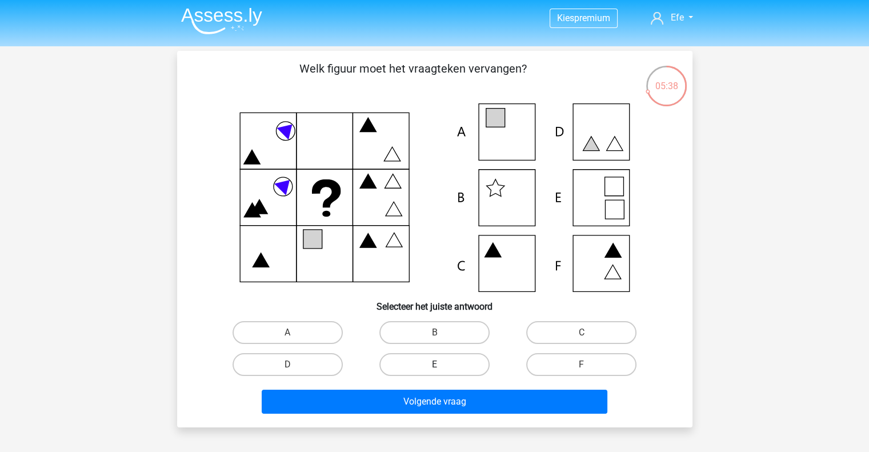
scroll to position [0, 0]
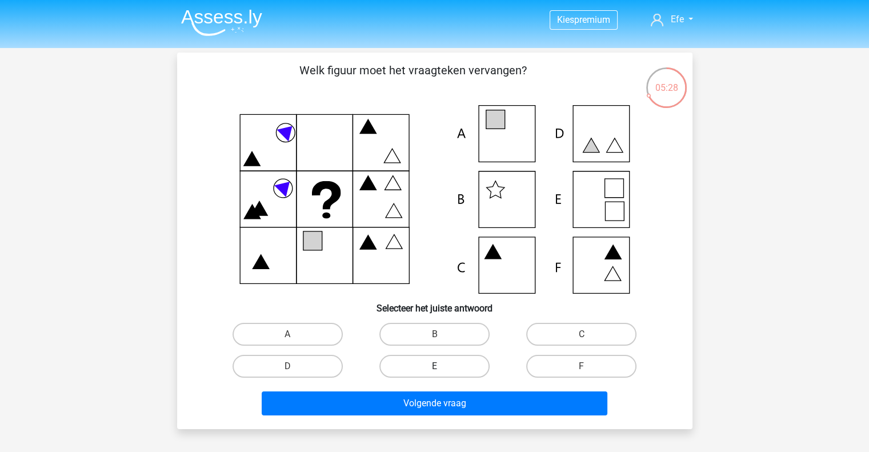
click at [436, 305] on h6 "Selecteer het juiste antwoord" at bounding box center [434, 304] width 479 height 20
click at [434, 362] on label "E" at bounding box center [434, 366] width 110 height 23
click at [434, 366] on input "E" at bounding box center [437, 369] width 7 height 7
radio input "true"
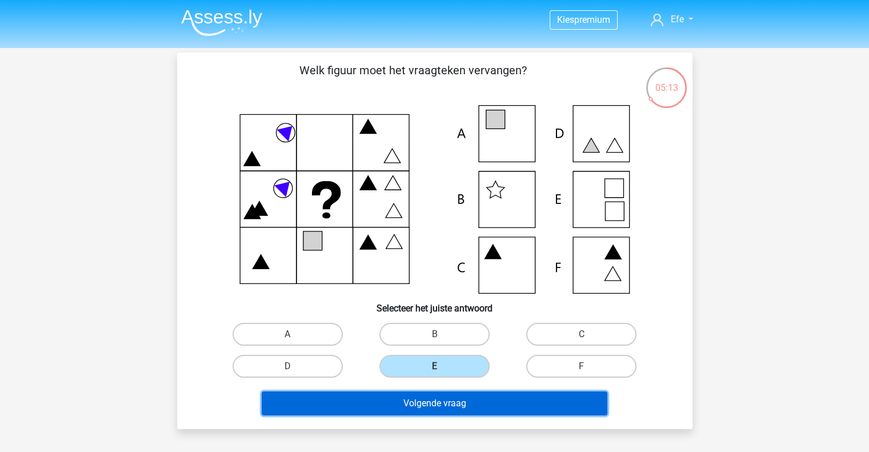
click at [398, 406] on button "Volgende vraag" at bounding box center [434, 403] width 345 height 24
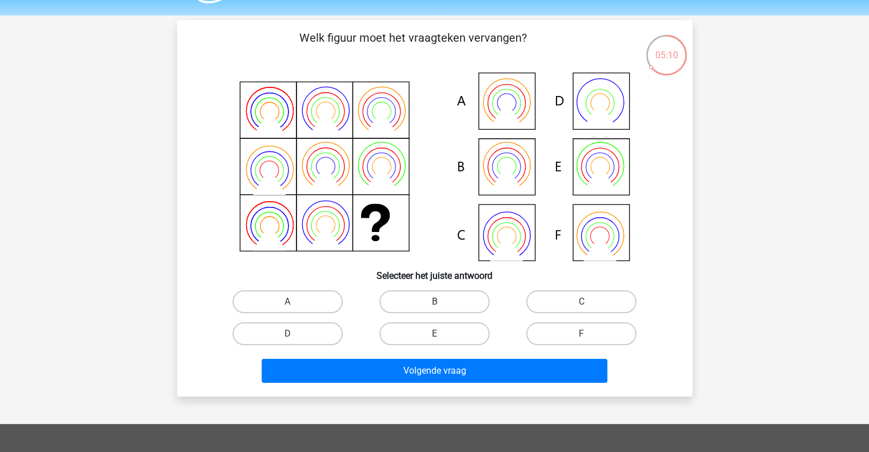
scroll to position [31, 0]
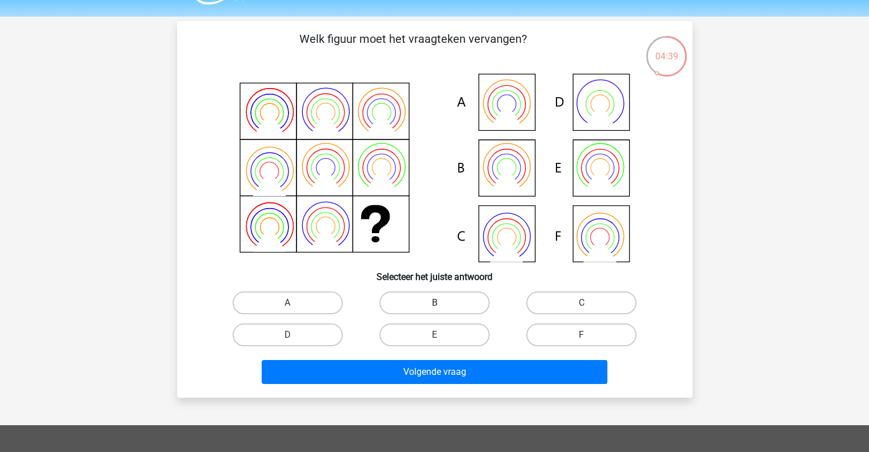
click at [436, 296] on label "B" at bounding box center [434, 302] width 110 height 23
click at [436, 303] on input "B" at bounding box center [437, 306] width 7 height 7
radio input "true"
click at [443, 386] on div "Volgende vraag" at bounding box center [434, 374] width 441 height 29
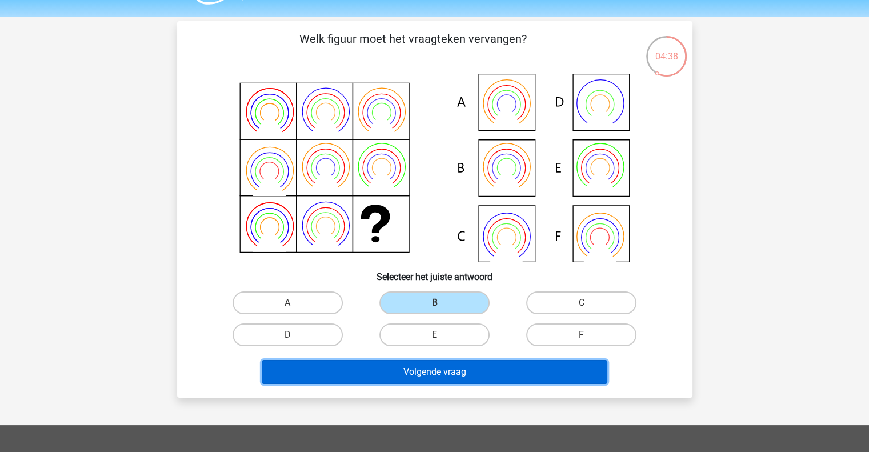
click at [424, 374] on button "Volgende vraag" at bounding box center [434, 372] width 345 height 24
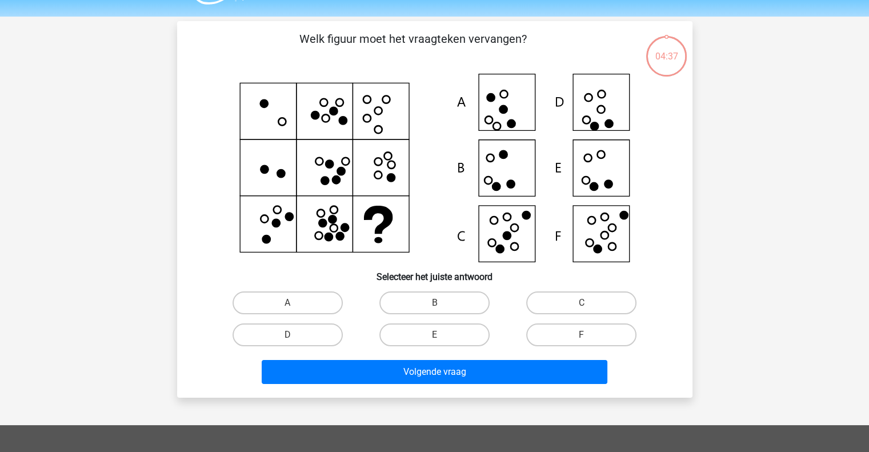
scroll to position [53, 0]
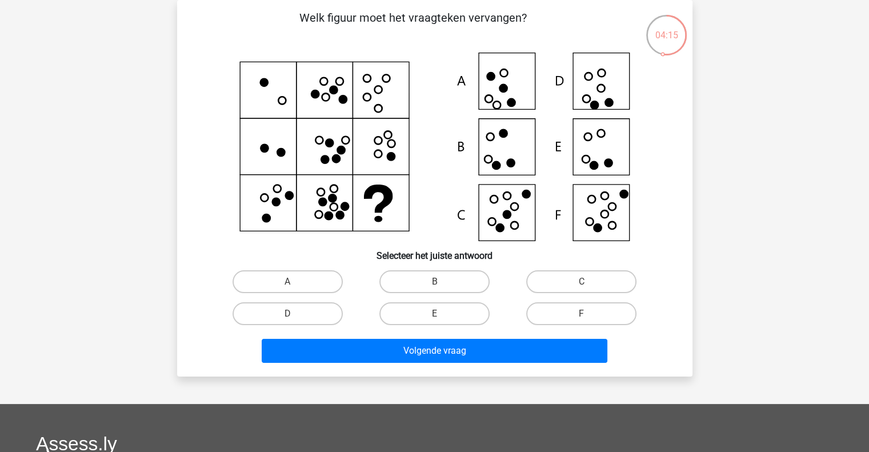
click at [286, 171] on icon at bounding box center [434, 147] width 460 height 188
click at [591, 315] on label "F" at bounding box center [581, 313] width 110 height 23
click at [589, 315] on input "F" at bounding box center [584, 317] width 7 height 7
radio input "true"
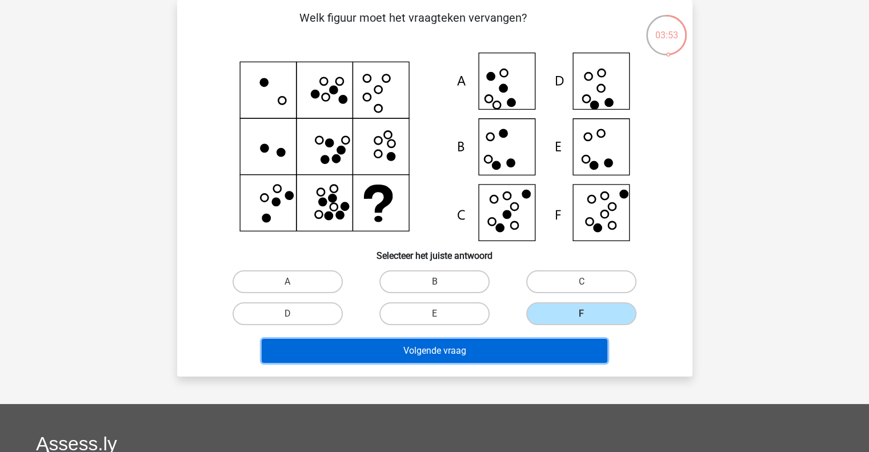
click at [544, 348] on button "Volgende vraag" at bounding box center [434, 351] width 345 height 24
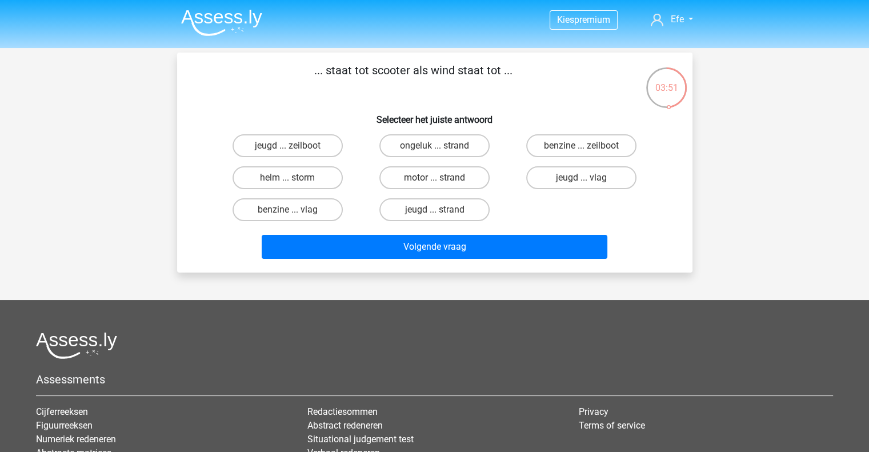
scroll to position [0, 0]
click at [576, 148] on label "benzine ... zeilboot" at bounding box center [581, 145] width 110 height 23
click at [581, 148] on input "benzine ... zeilboot" at bounding box center [584, 149] width 7 height 7
radio input "true"
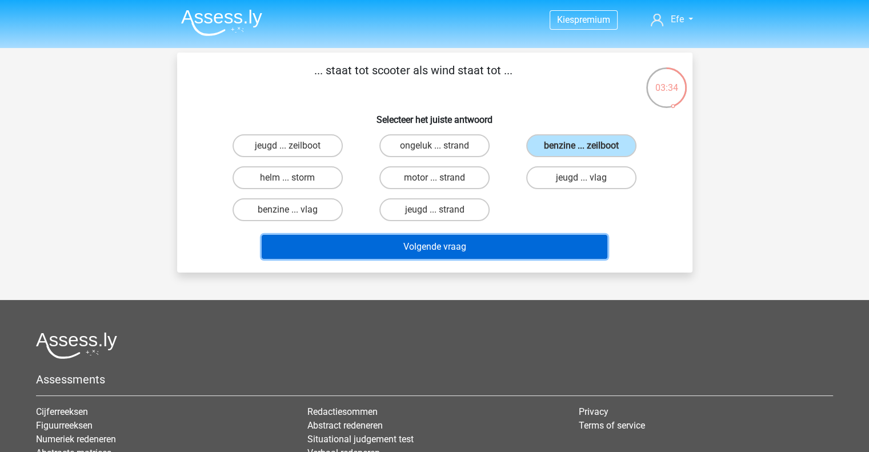
click at [533, 235] on button "Volgende vraag" at bounding box center [434, 247] width 345 height 24
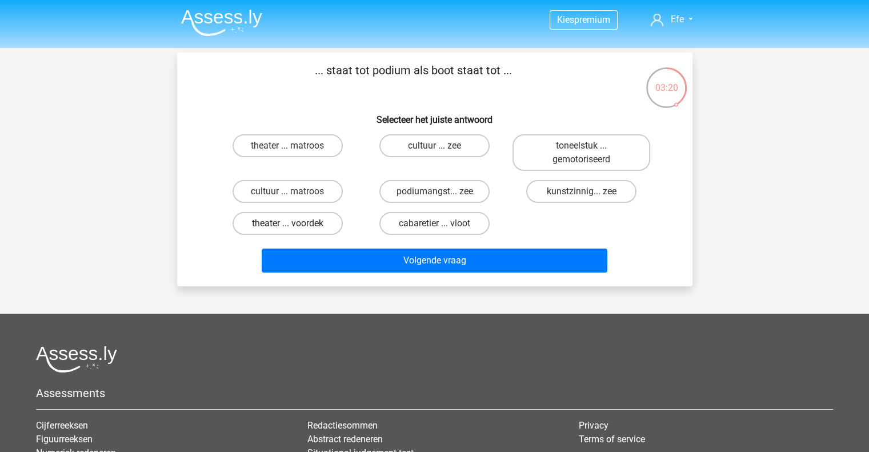
click at [296, 226] on label "theater ... voordek" at bounding box center [287, 223] width 110 height 23
click at [295, 226] on input "theater ... voordek" at bounding box center [290, 226] width 7 height 7
radio input "true"
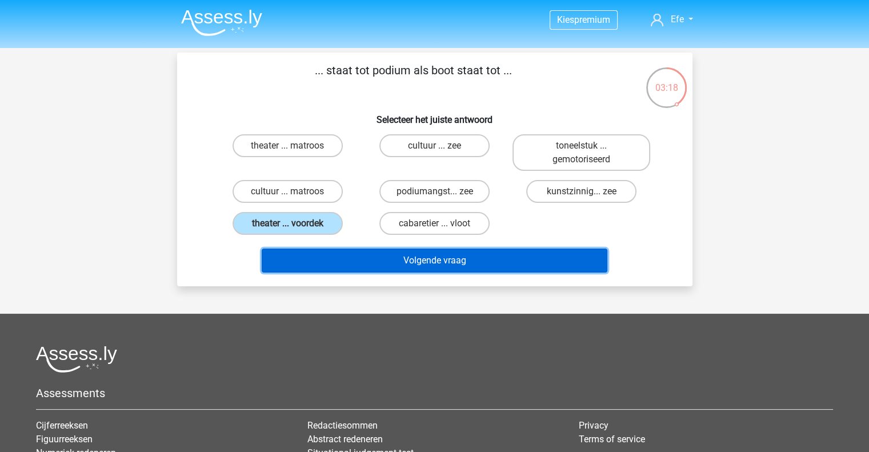
click at [353, 258] on button "Volgende vraag" at bounding box center [434, 260] width 345 height 24
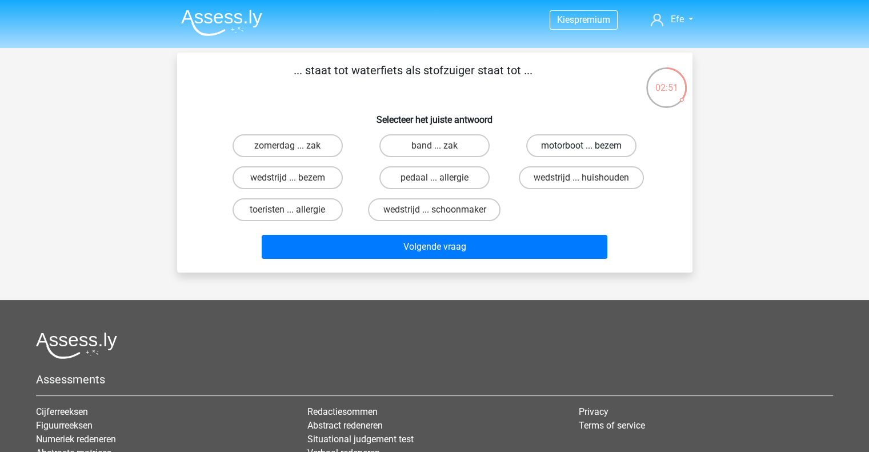
click at [580, 144] on label "motorboot ... bezem" at bounding box center [581, 145] width 110 height 23
click at [581, 146] on input "motorboot ... bezem" at bounding box center [584, 149] width 7 height 7
radio input "true"
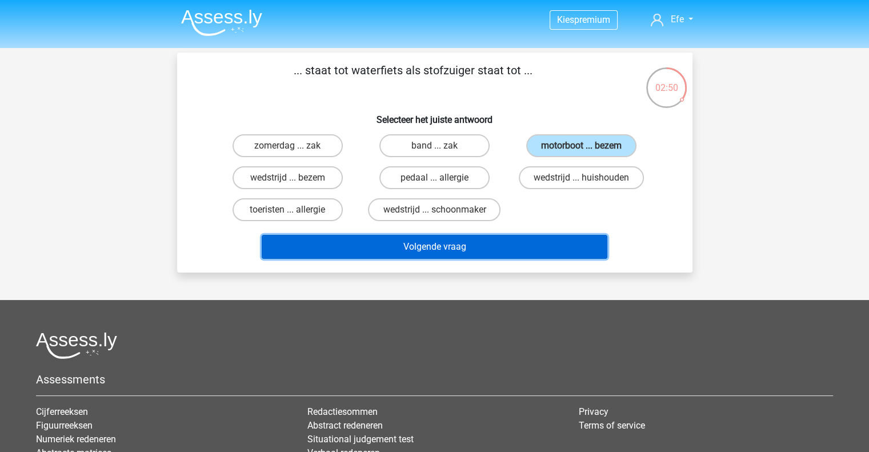
click at [523, 241] on button "Volgende vraag" at bounding box center [434, 247] width 345 height 24
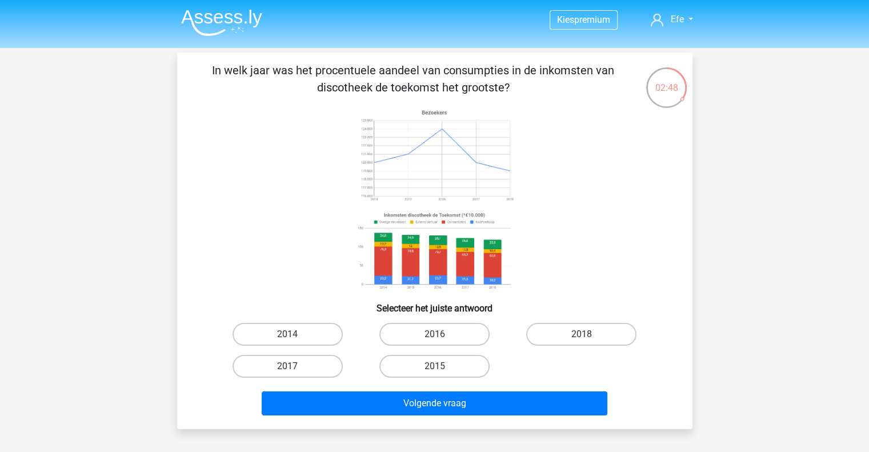
click at [445, 150] on image at bounding box center [434, 155] width 162 height 101
click at [324, 341] on label "2014" at bounding box center [287, 334] width 110 height 23
click at [295, 341] on input "2014" at bounding box center [290, 337] width 7 height 7
radio input "true"
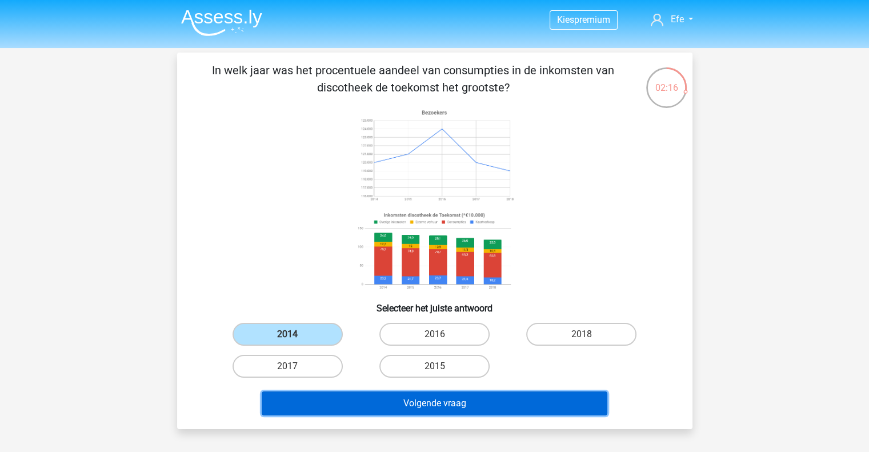
click at [377, 391] on button "Volgende vraag" at bounding box center [434, 403] width 345 height 24
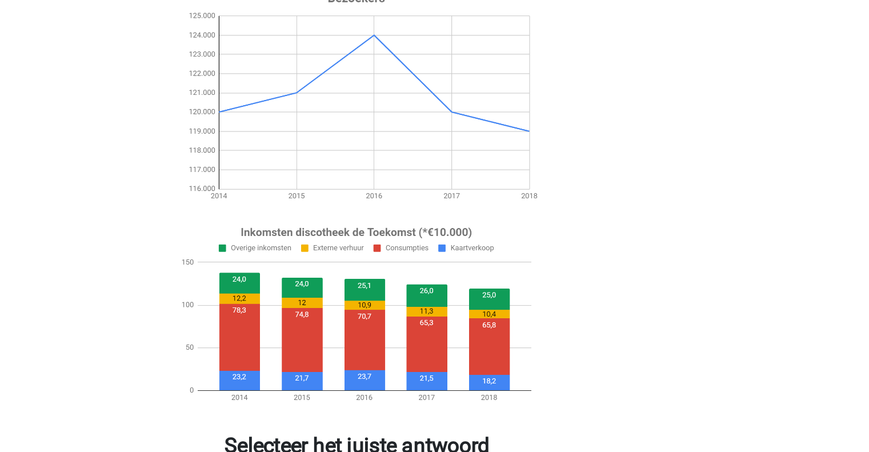
scroll to position [7, 0]
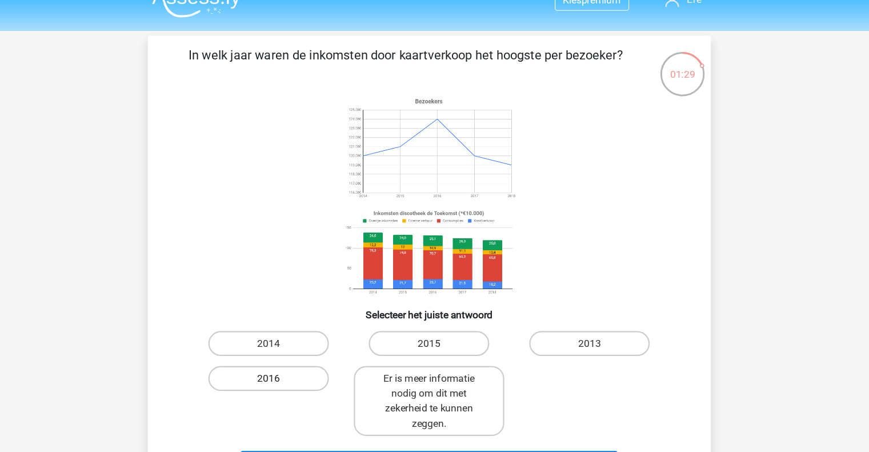
click at [314, 362] on label "2016" at bounding box center [287, 359] width 110 height 23
click at [295, 362] on input "2016" at bounding box center [290, 362] width 7 height 7
radio input "true"
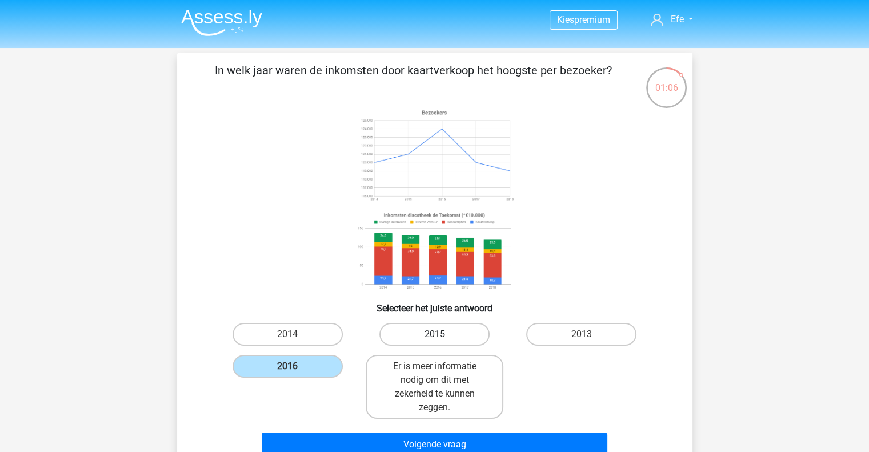
scroll to position [0, 0]
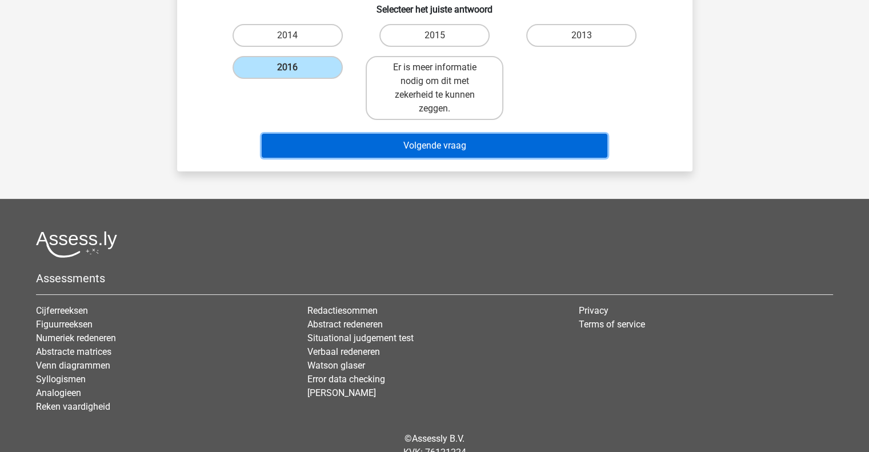
click at [427, 139] on button "Volgende vraag" at bounding box center [434, 146] width 345 height 24
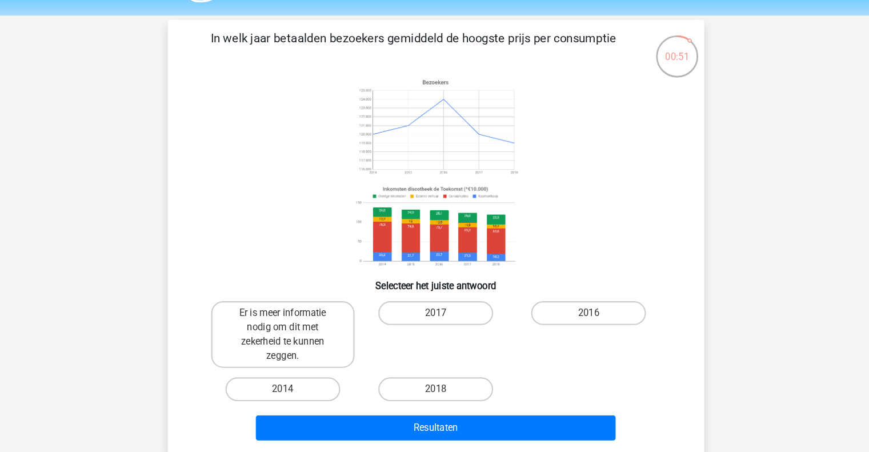
scroll to position [25, 0]
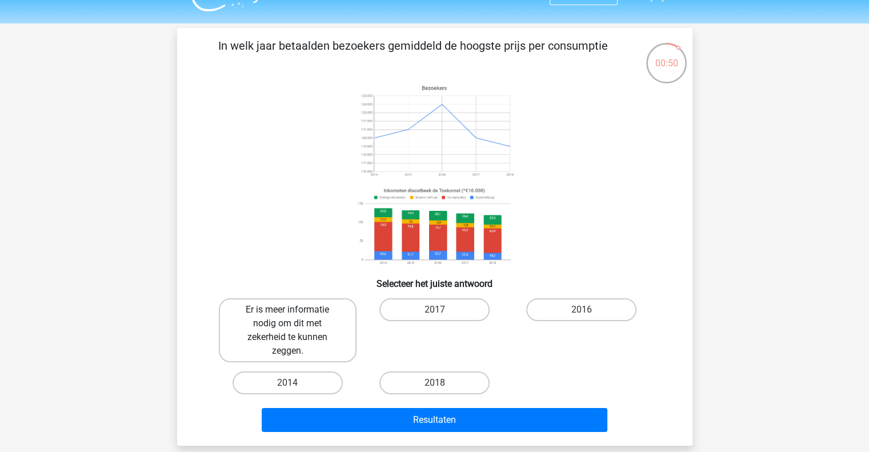
click at [331, 335] on label "Er is meer informatie nodig om dit met zekerheid te kunnen zeggen." at bounding box center [288, 330] width 138 height 64
click at [295, 317] on input "Er is meer informatie nodig om dit met zekerheid te kunnen zeggen." at bounding box center [290, 313] width 7 height 7
radio input "true"
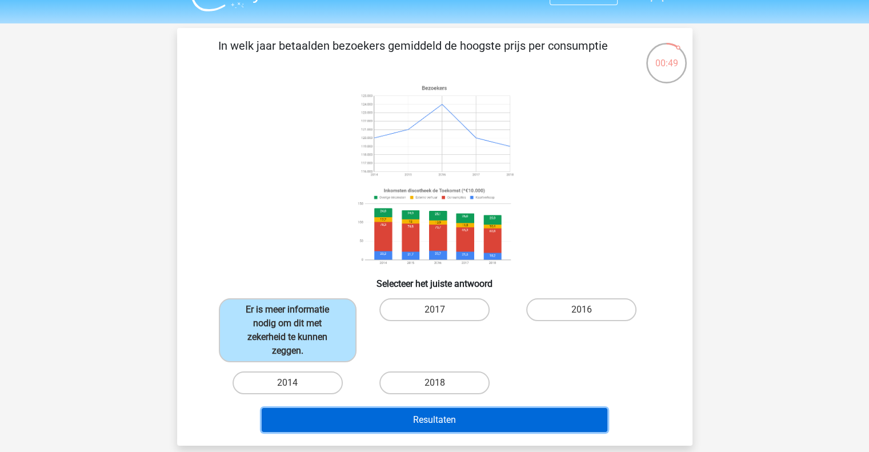
click at [350, 421] on button "Resultaten" at bounding box center [434, 420] width 345 height 24
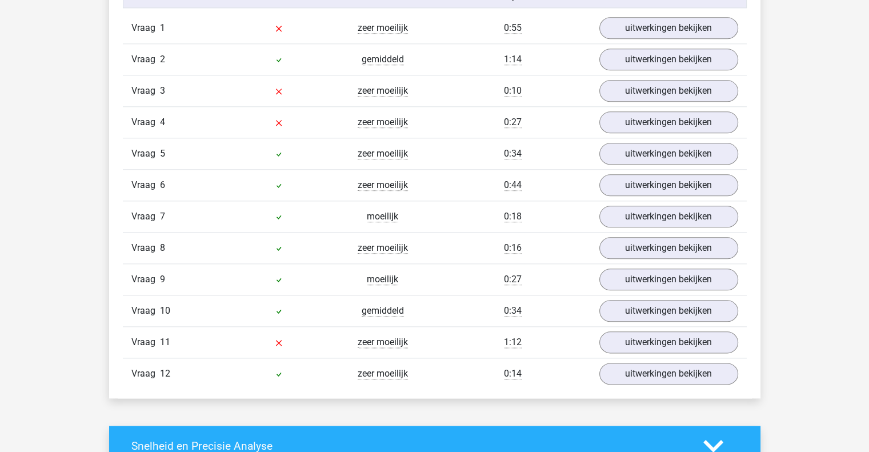
scroll to position [1302, 0]
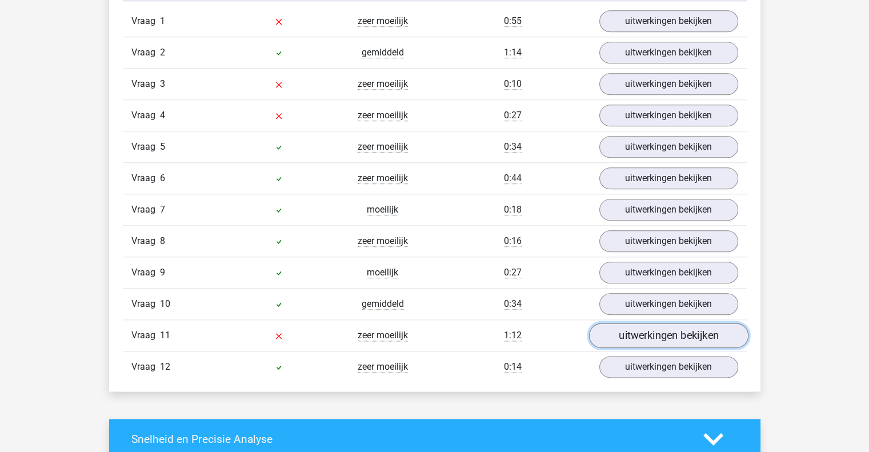
click at [638, 331] on link "uitwerkingen bekijken" at bounding box center [667, 335] width 159 height 25
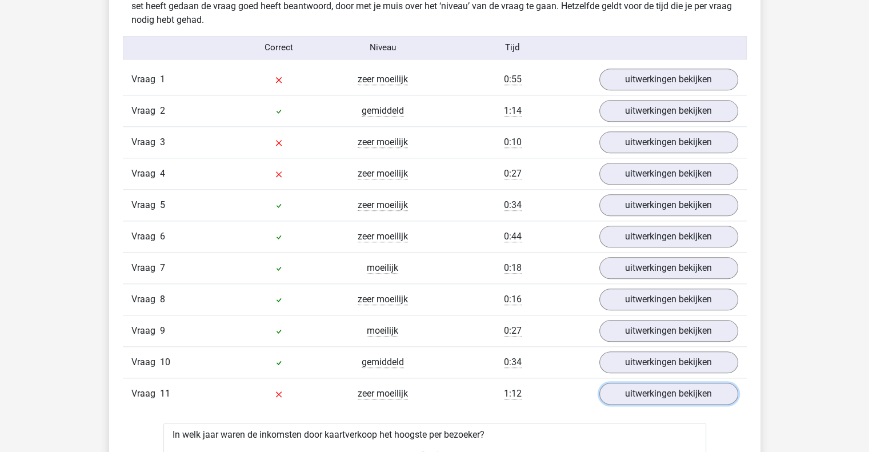
scroll to position [1236, 0]
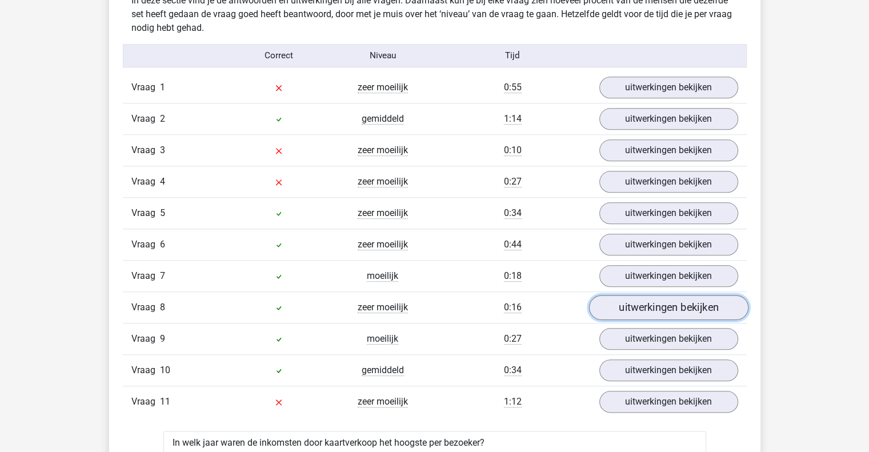
click at [624, 308] on link "uitwerkingen bekijken" at bounding box center [667, 307] width 159 height 25
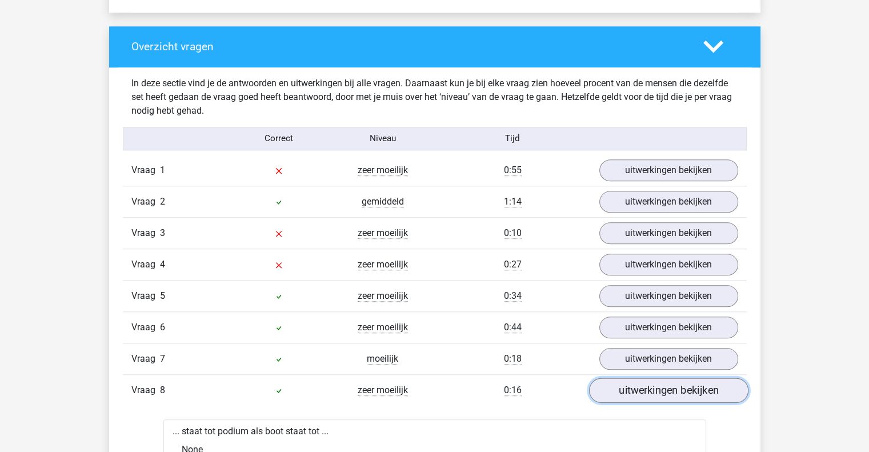
scroll to position [1143, 0]
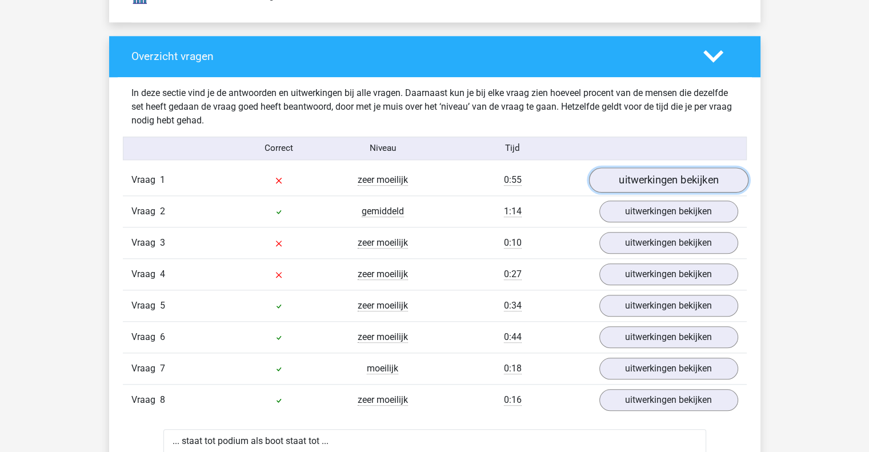
click at [627, 177] on link "uitwerkingen bekijken" at bounding box center [667, 179] width 159 height 25
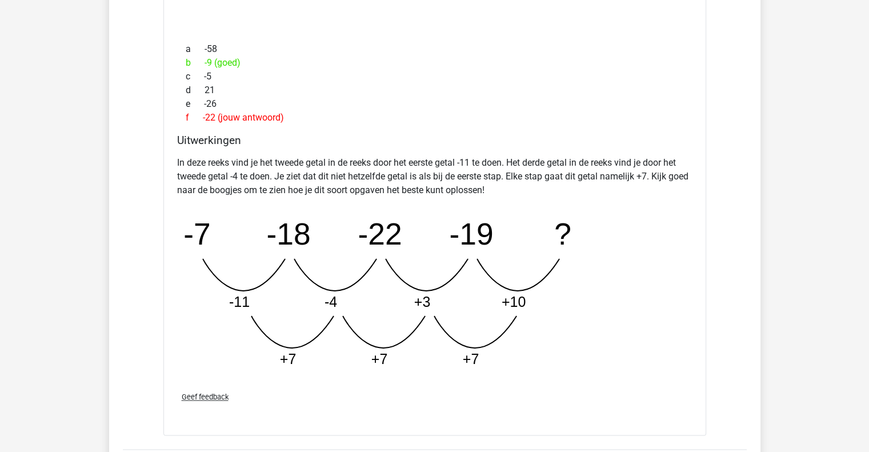
scroll to position [1468, 0]
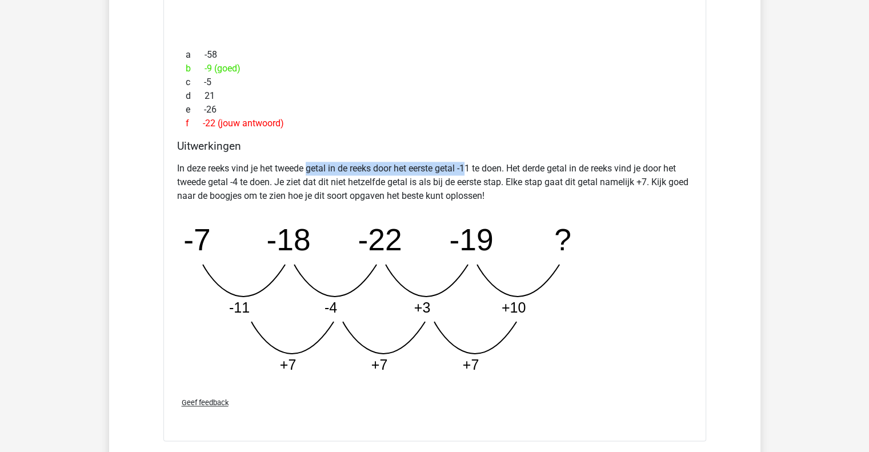
drag, startPoint x: 308, startPoint y: 164, endPoint x: 468, endPoint y: 160, distance: 159.4
click at [468, 162] on p "In deze reeks vind je het tweede getal in de reeks door het eerste getal -11 te…" at bounding box center [434, 182] width 515 height 41
click at [548, 248] on icon "image/svg+xml -7 -18 -22 -19 ? -11 -4 +3 +10 +7 +7 +7" at bounding box center [405, 297] width 457 height 171
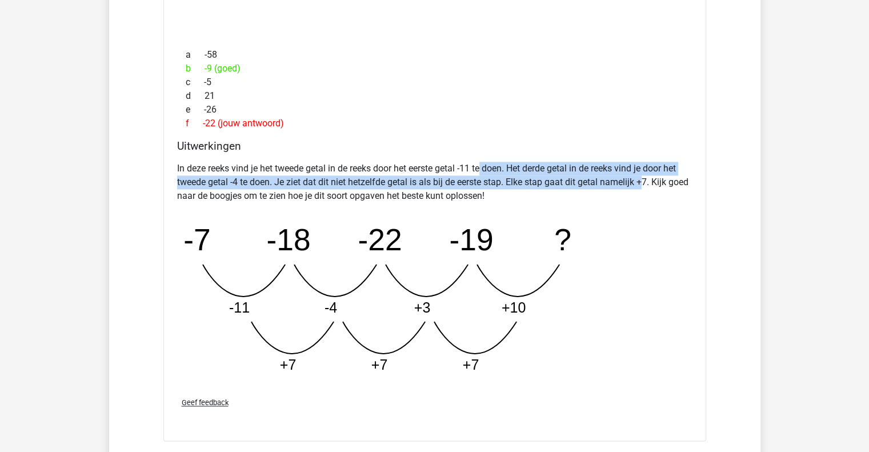
drag, startPoint x: 484, startPoint y: 162, endPoint x: 644, endPoint y: 187, distance: 161.3
click at [644, 187] on p "In deze reeks vind je het tweede getal in de reeks door het eerste getal -11 te…" at bounding box center [434, 182] width 515 height 41
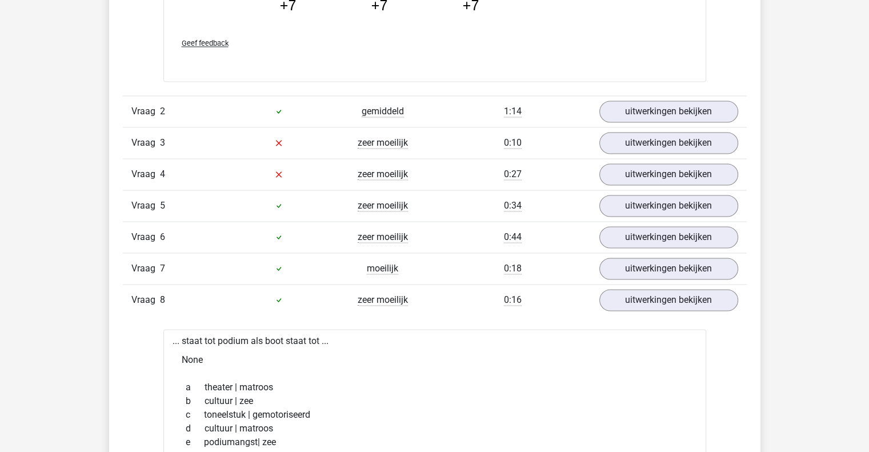
scroll to position [1830, 0]
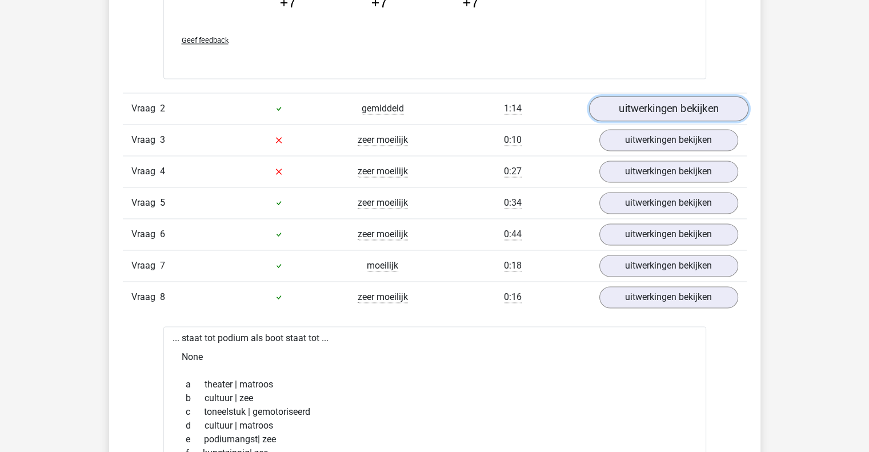
click at [662, 116] on link "uitwerkingen bekijken" at bounding box center [667, 108] width 159 height 25
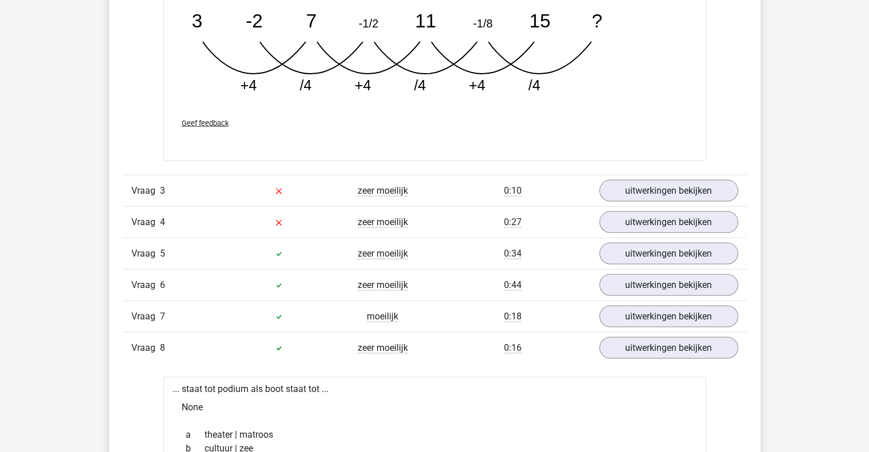
scroll to position [2332, 0]
click at [670, 199] on link "uitwerkingen bekijken" at bounding box center [667, 190] width 159 height 25
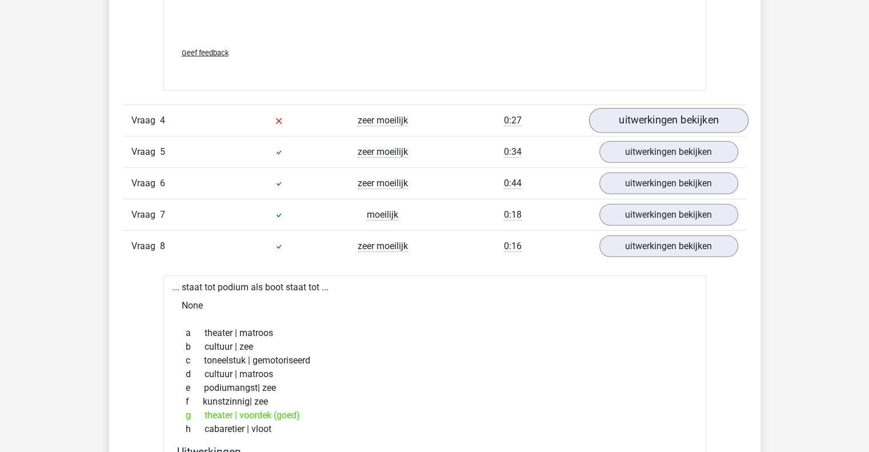
scroll to position [3123, 0]
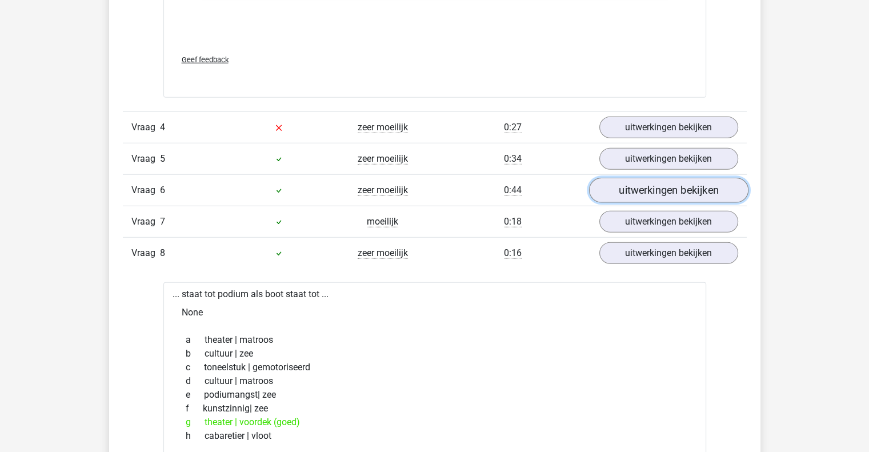
click at [648, 184] on link "uitwerkingen bekijken" at bounding box center [667, 190] width 159 height 25
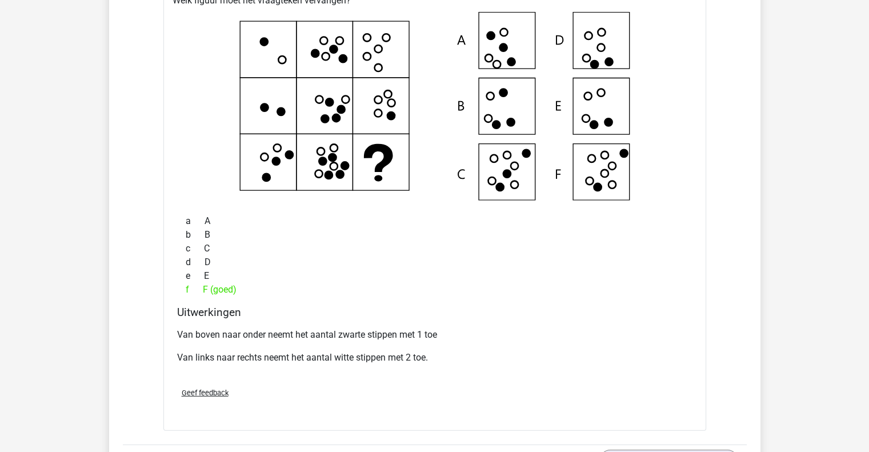
scroll to position [3348, 0]
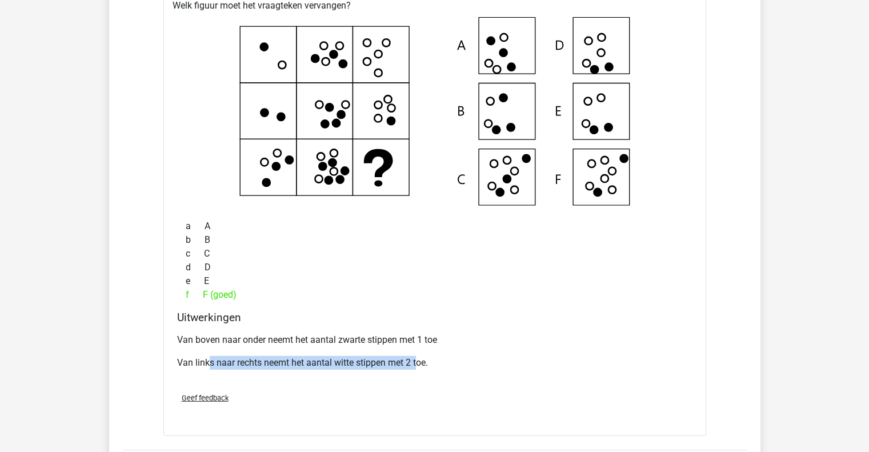
drag, startPoint x: 208, startPoint y: 366, endPoint x: 419, endPoint y: 361, distance: 211.4
click at [419, 361] on div "Van boven naar onder neemt het aantal zwarte stippen met 1 toe Van links naar r…" at bounding box center [434, 355] width 515 height 55
click at [389, 390] on div "Geef feedback" at bounding box center [434, 397] width 524 height 29
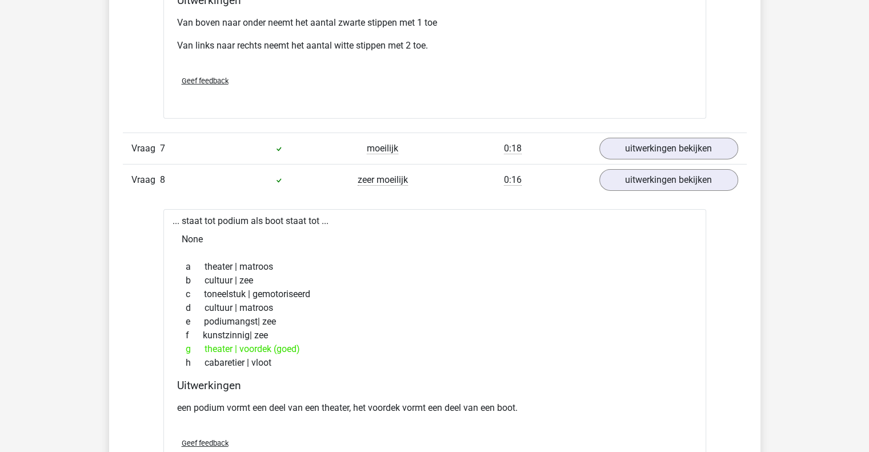
scroll to position [3673, 0]
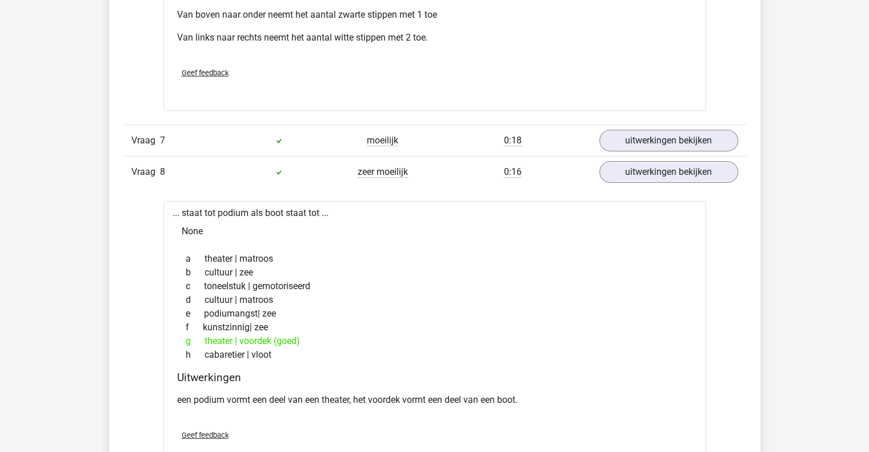
click at [642, 148] on div "Vraag 7 moeilijk 0:18 uitwerkingen bekijken" at bounding box center [435, 139] width 624 height 31
click at [630, 136] on link "uitwerkingen bekijken" at bounding box center [667, 140] width 159 height 25
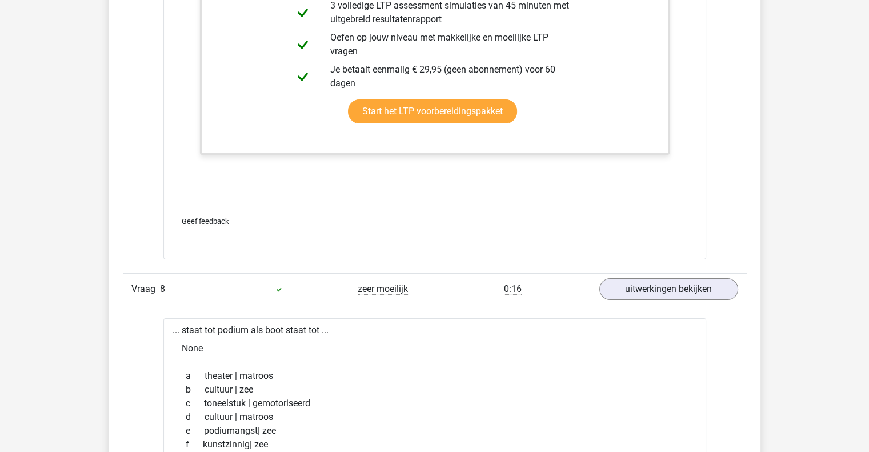
scroll to position [4153, 0]
click at [651, 299] on div "Vraag 8 zeer moeilijk 0:16 uitwerkingen bekijken" at bounding box center [435, 287] width 624 height 31
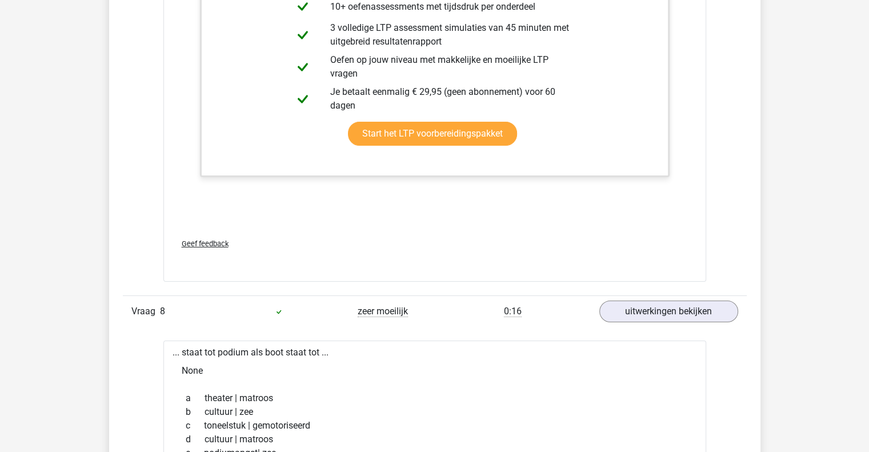
scroll to position [4130, 0]
click at [641, 299] on link "uitwerkingen bekijken" at bounding box center [667, 311] width 159 height 25
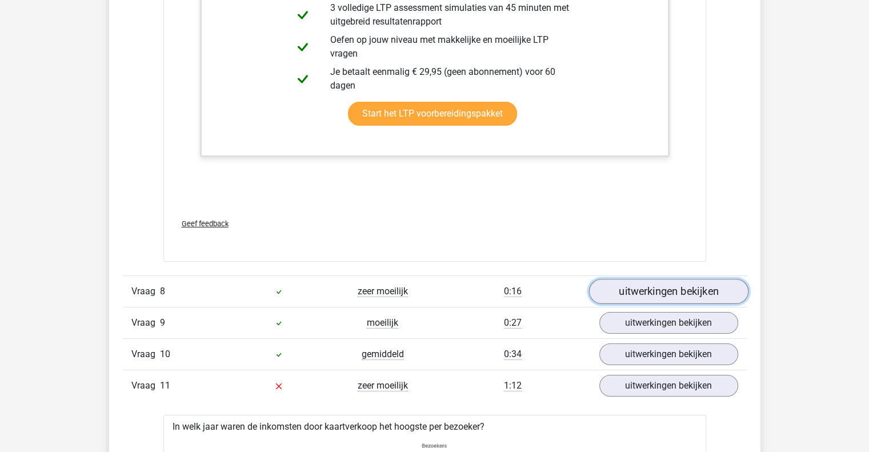
scroll to position [4276, 0]
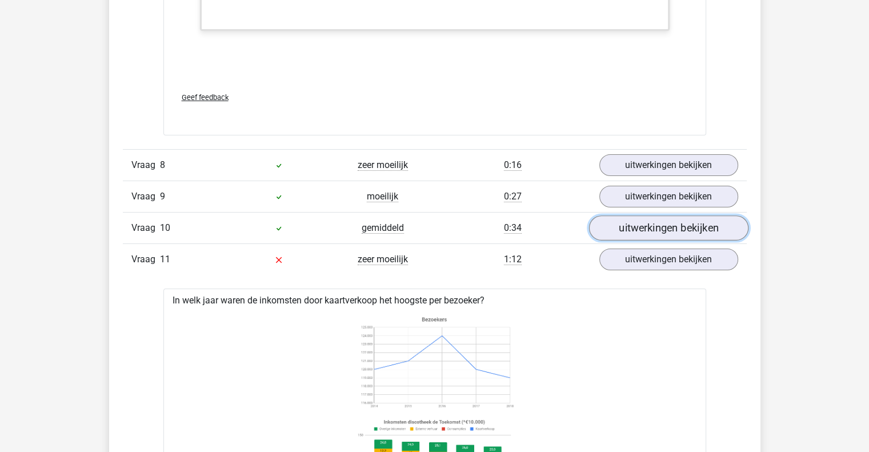
click at [649, 226] on link "uitwerkingen bekijken" at bounding box center [667, 228] width 159 height 25
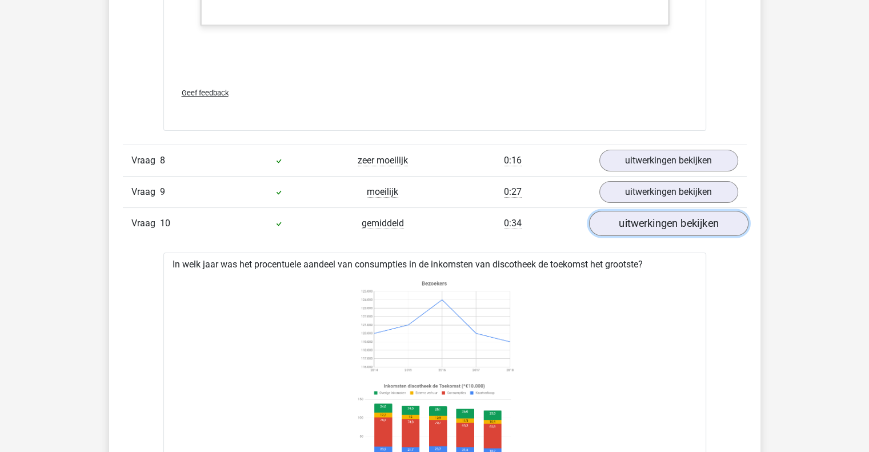
scroll to position [4281, 0]
click at [646, 183] on link "uitwerkingen bekijken" at bounding box center [667, 192] width 159 height 25
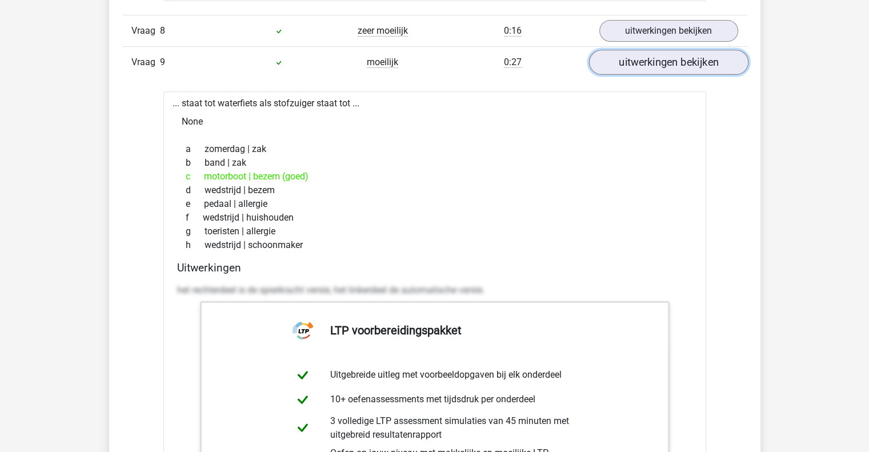
scroll to position [4418, 0]
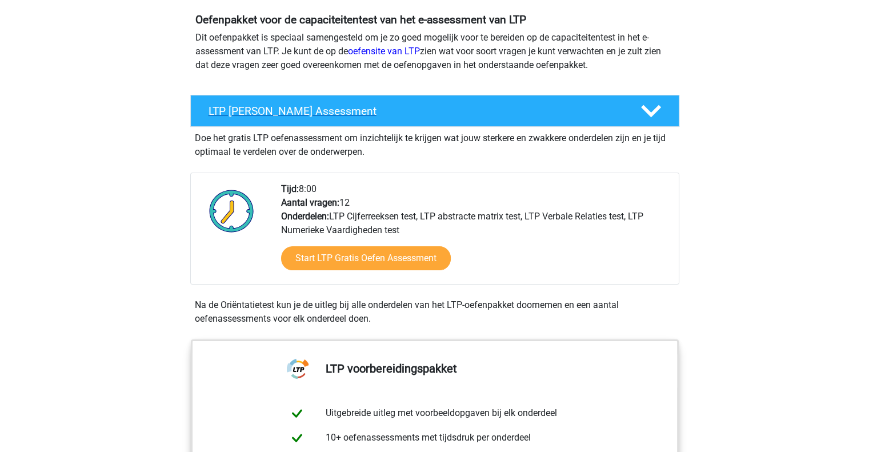
scroll to position [128, 0]
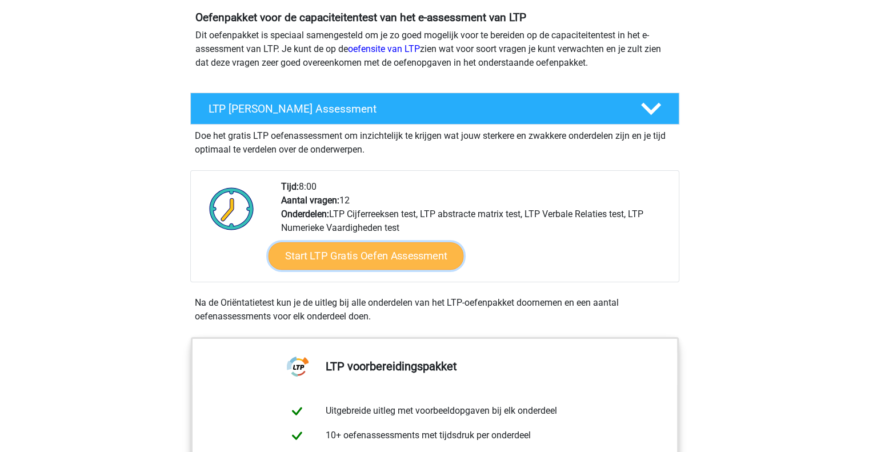
click at [400, 251] on link "Start LTP Gratis Oefen Assessment" at bounding box center [365, 255] width 195 height 27
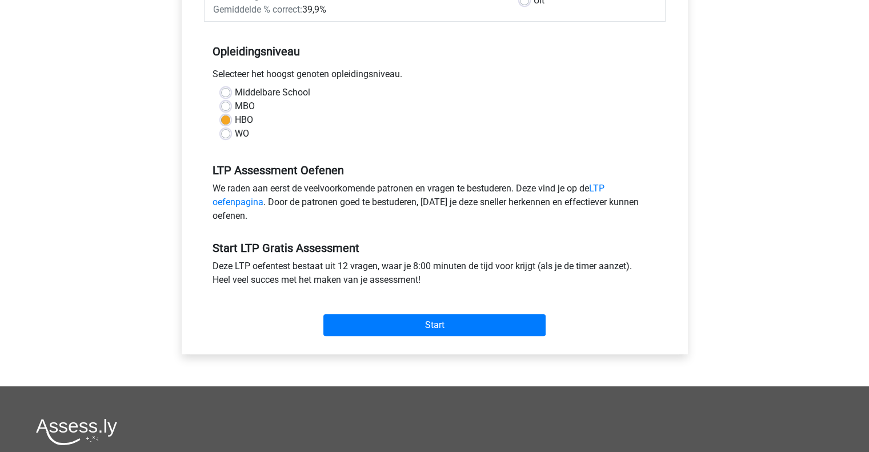
scroll to position [210, 0]
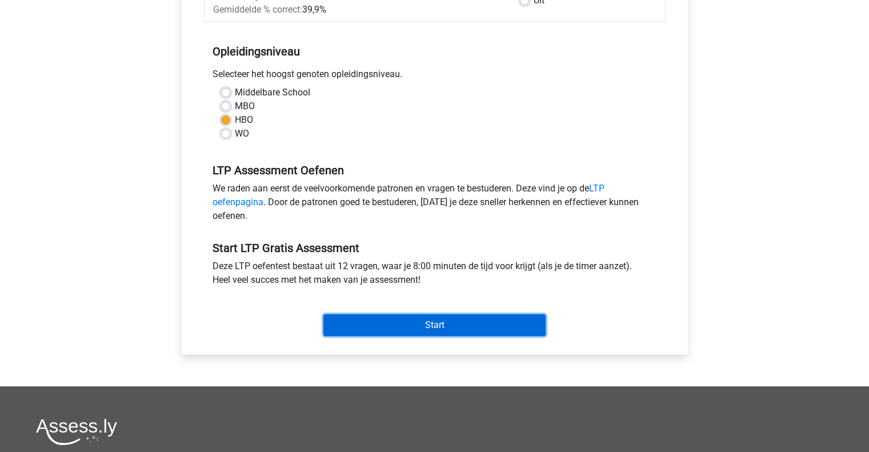
click at [400, 330] on input "Start" at bounding box center [434, 325] width 222 height 22
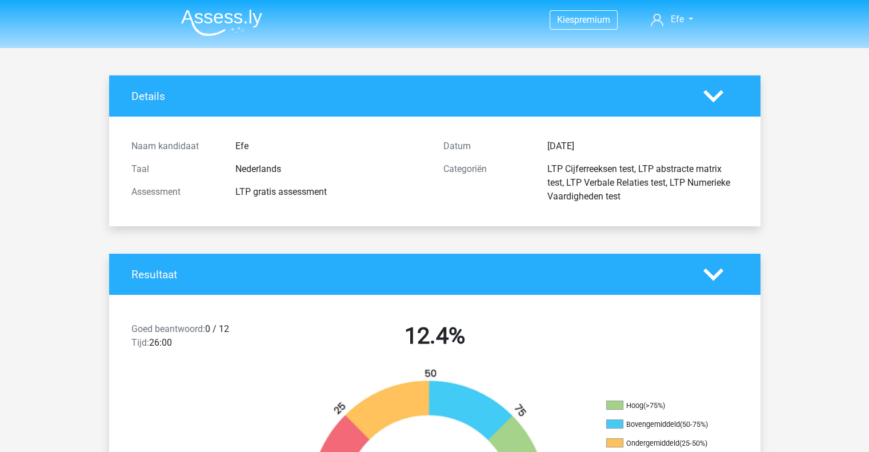
click at [231, 279] on h4 "Resultaat" at bounding box center [408, 274] width 555 height 13
